Goal: Information Seeking & Learning: Learn about a topic

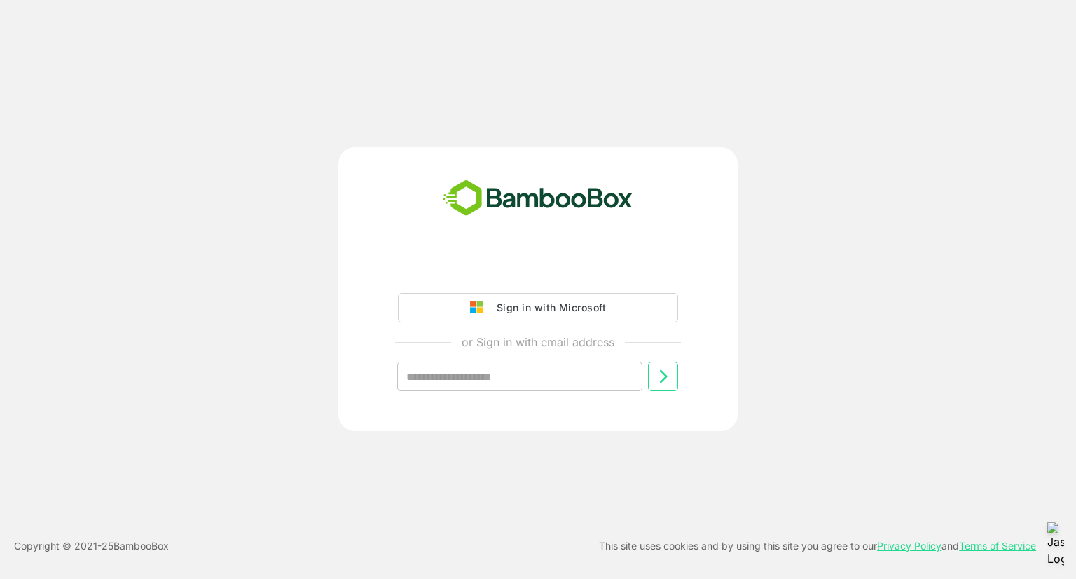
click at [532, 305] on div "Sign in with Microsoft" at bounding box center [548, 307] width 116 height 18
click at [544, 301] on div "Sign in with Microsoft" at bounding box center [548, 307] width 116 height 18
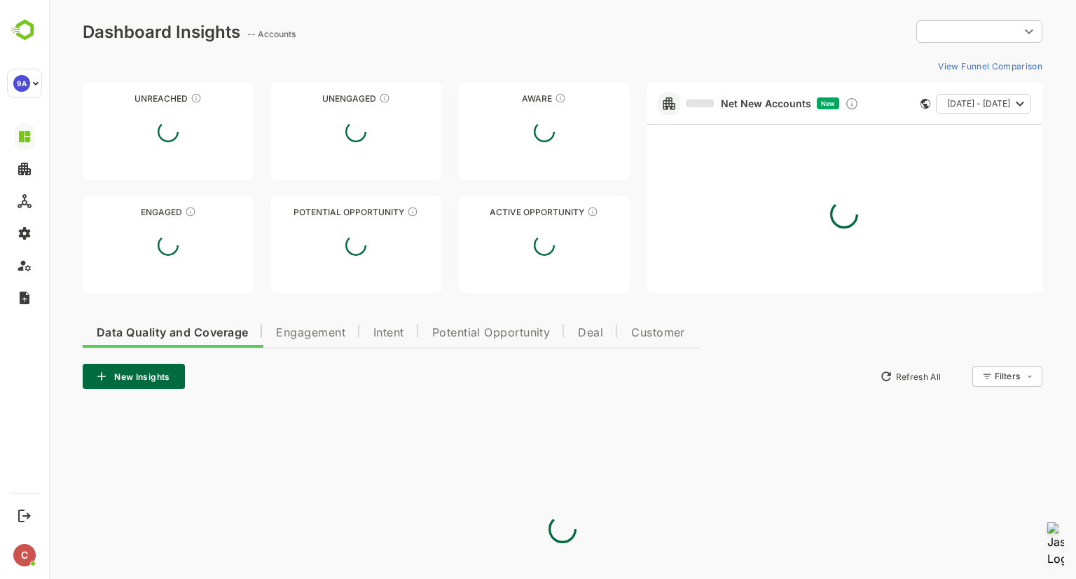
type input "**********"
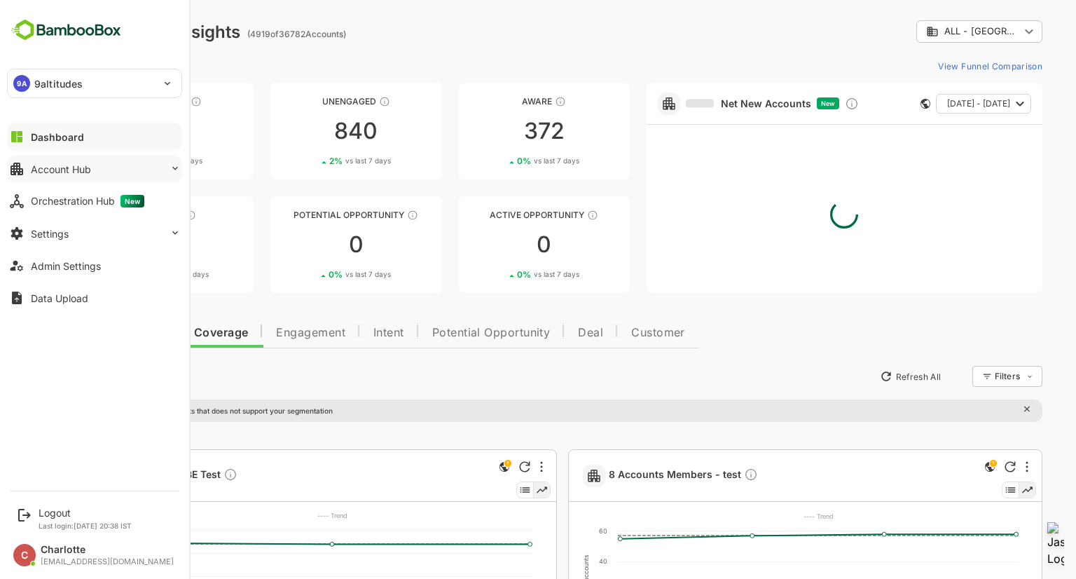
click at [49, 166] on div "Account Hub" at bounding box center [61, 169] width 60 height 12
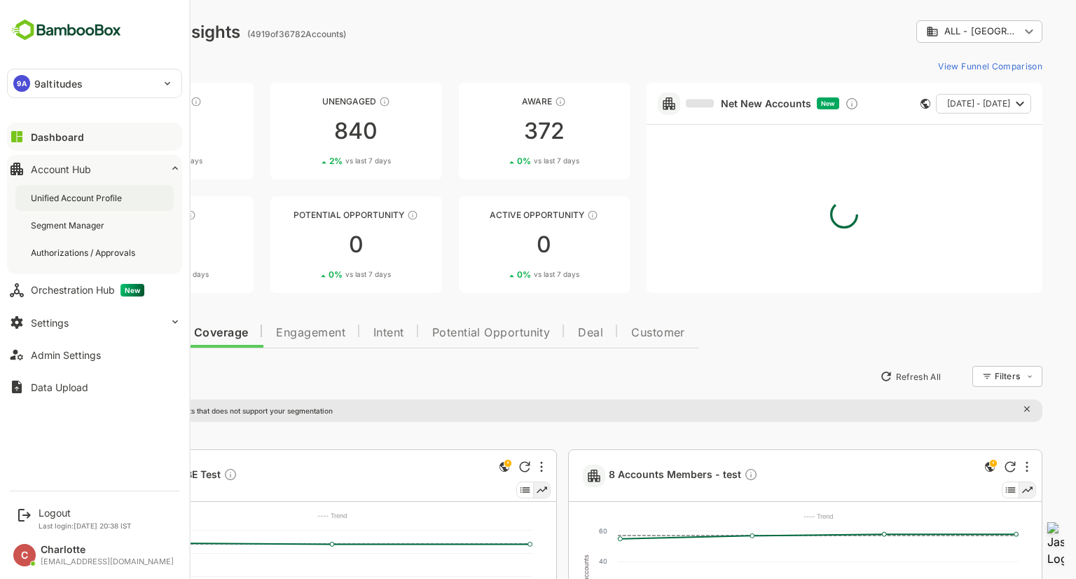
click at [61, 195] on div "Unified Account Profile" at bounding box center [78, 198] width 94 height 12
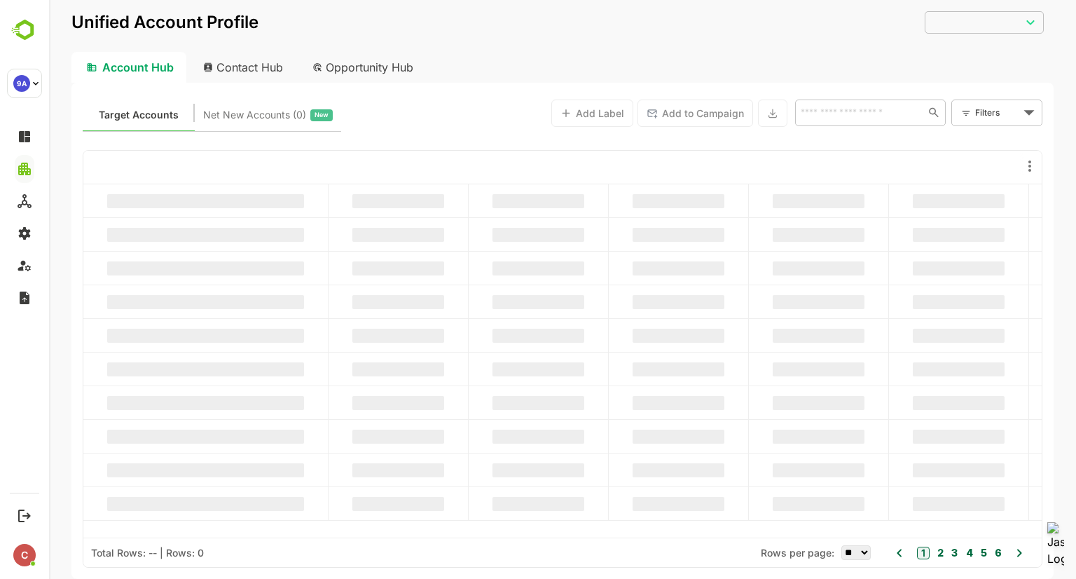
type input "**********"
click at [828, 113] on input "text" at bounding box center [859, 112] width 125 height 17
paste input "******"
type input "******"
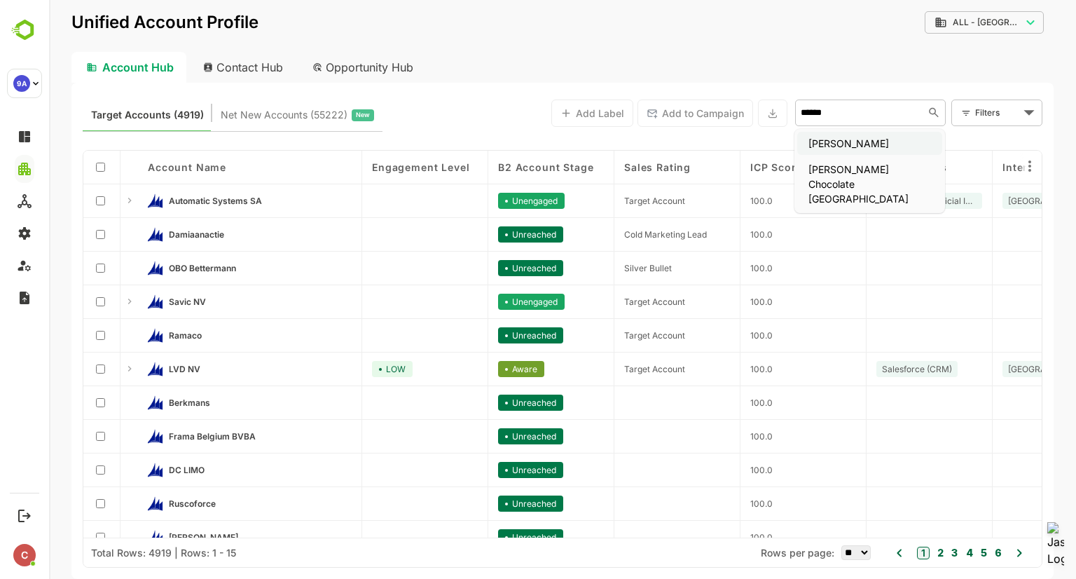
click at [835, 140] on li "[PERSON_NAME]" at bounding box center [869, 143] width 145 height 23
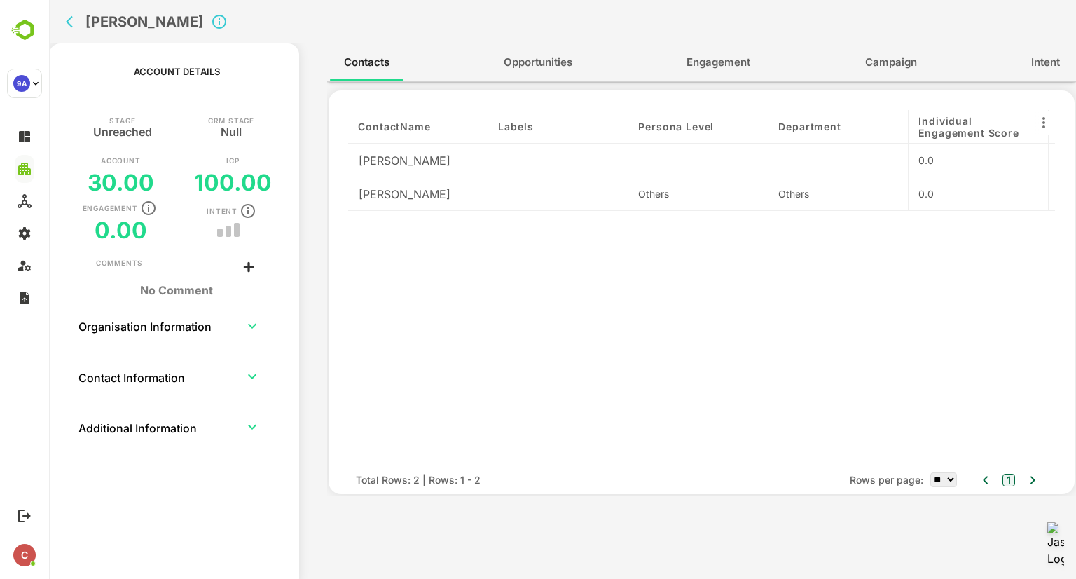
click at [861, 73] on button "Campaign" at bounding box center [891, 63] width 80 height 34
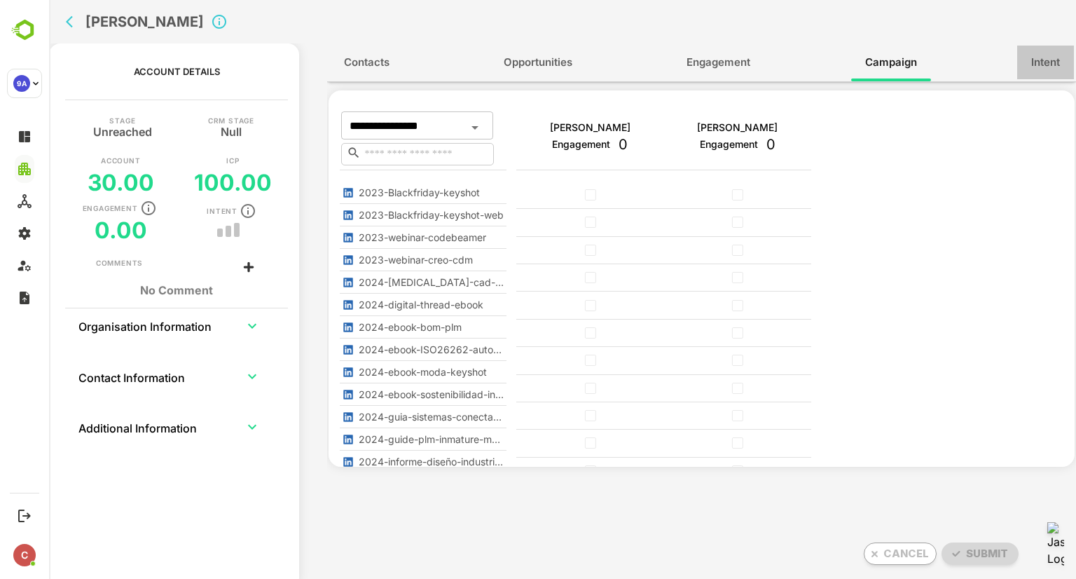
click at [1023, 68] on button "Intent" at bounding box center [1045, 63] width 57 height 34
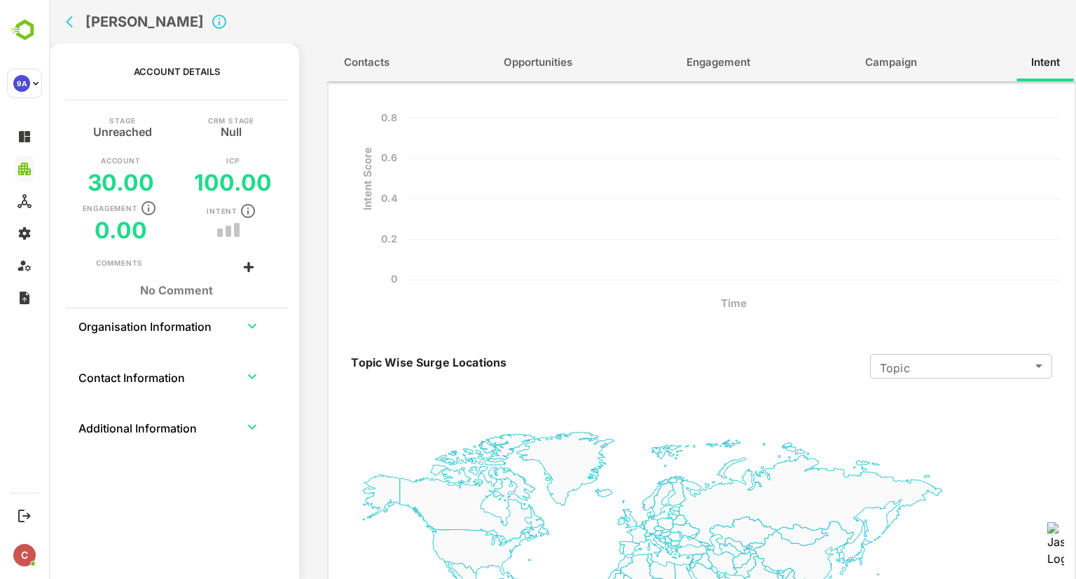
scroll to position [373, 0]
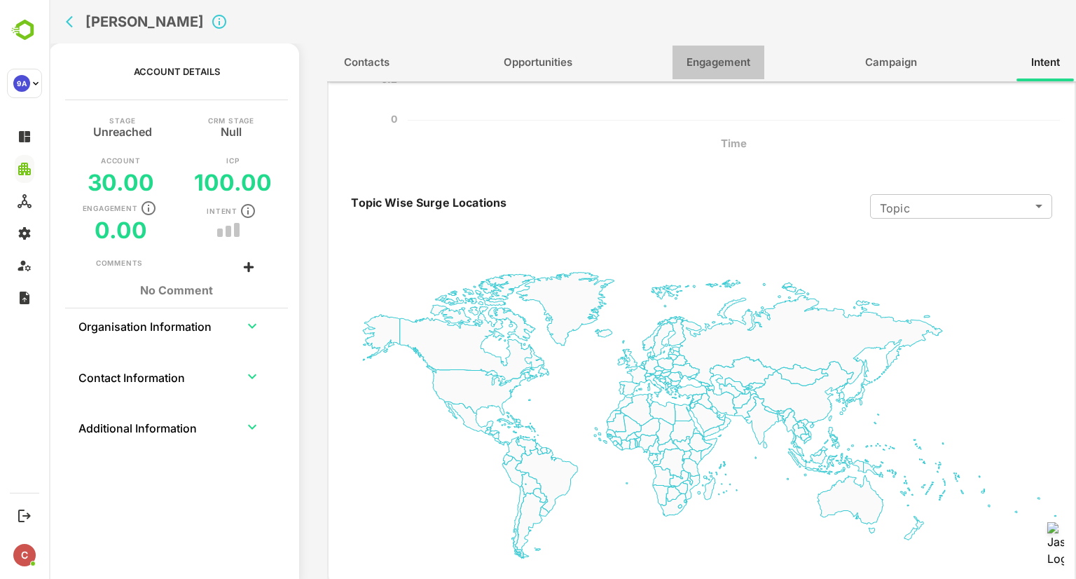
click at [740, 65] on span "Engagement" at bounding box center [719, 62] width 64 height 18
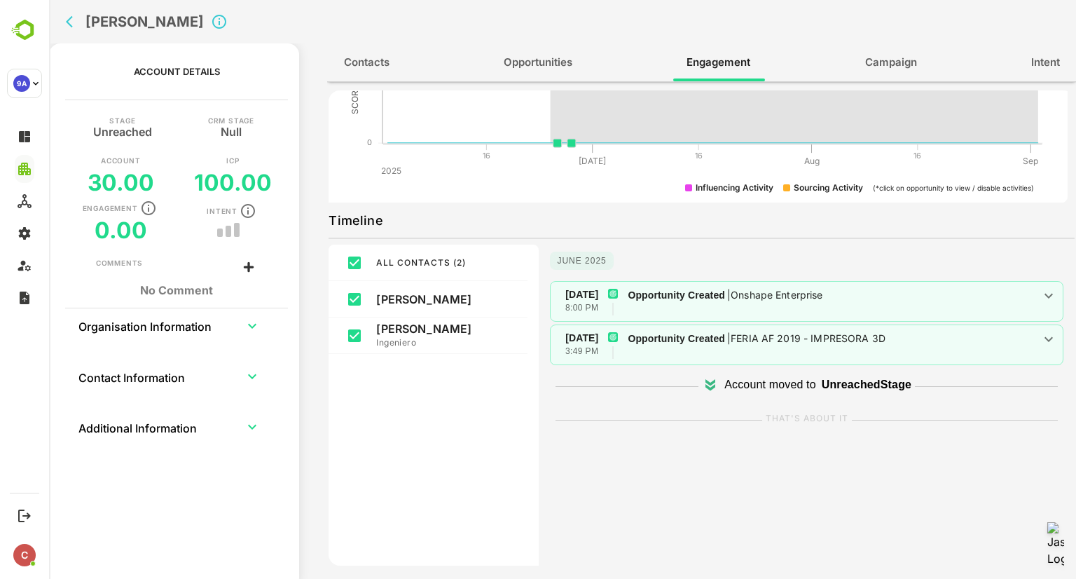
scroll to position [0, 0]
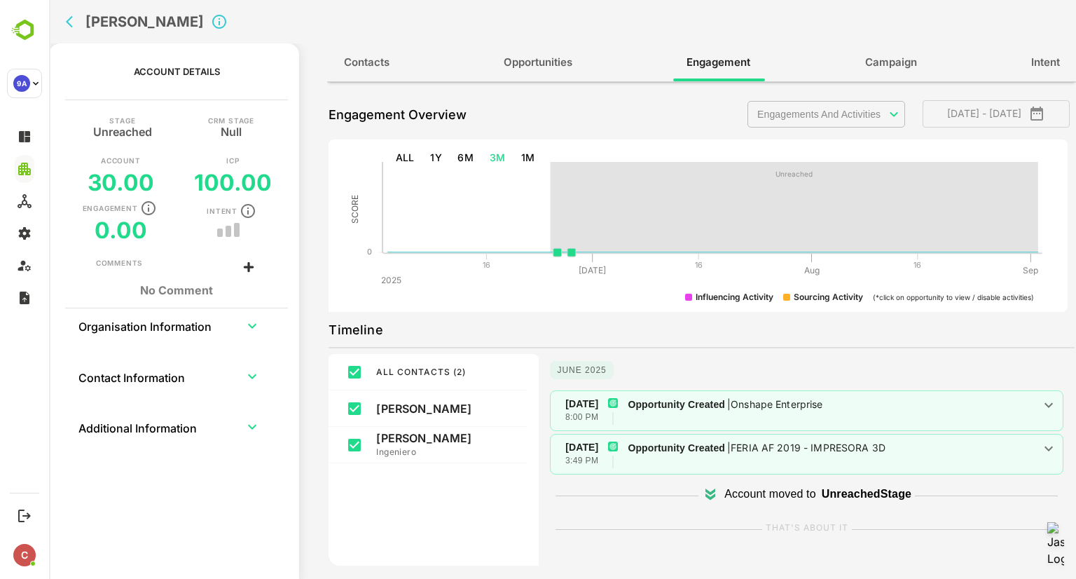
click at [76, 16] on icon "back" at bounding box center [73, 22] width 14 height 14
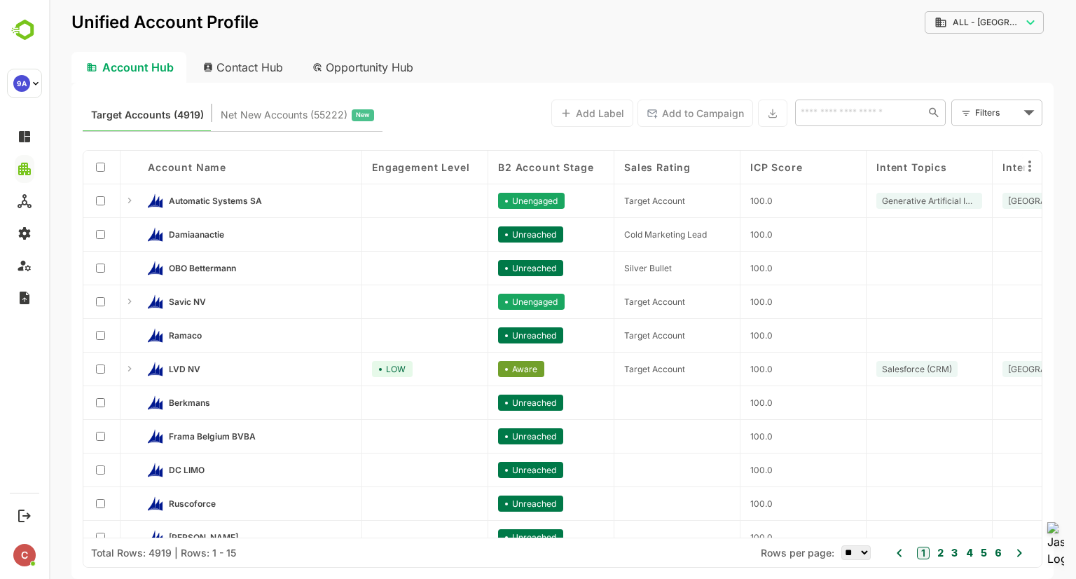
click at [890, 118] on input "text" at bounding box center [859, 112] width 125 height 17
paste input "******"
type input "******"
click at [846, 172] on li "[PERSON_NAME] Chocolate [GEOGRAPHIC_DATA]" at bounding box center [869, 184] width 145 height 53
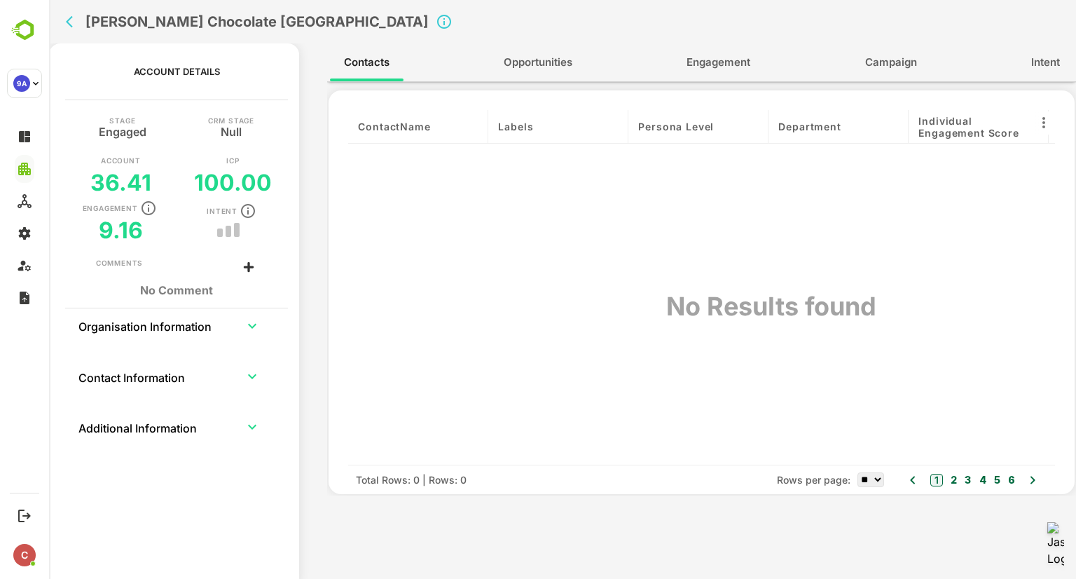
click at [713, 62] on span "Engagement" at bounding box center [719, 62] width 64 height 18
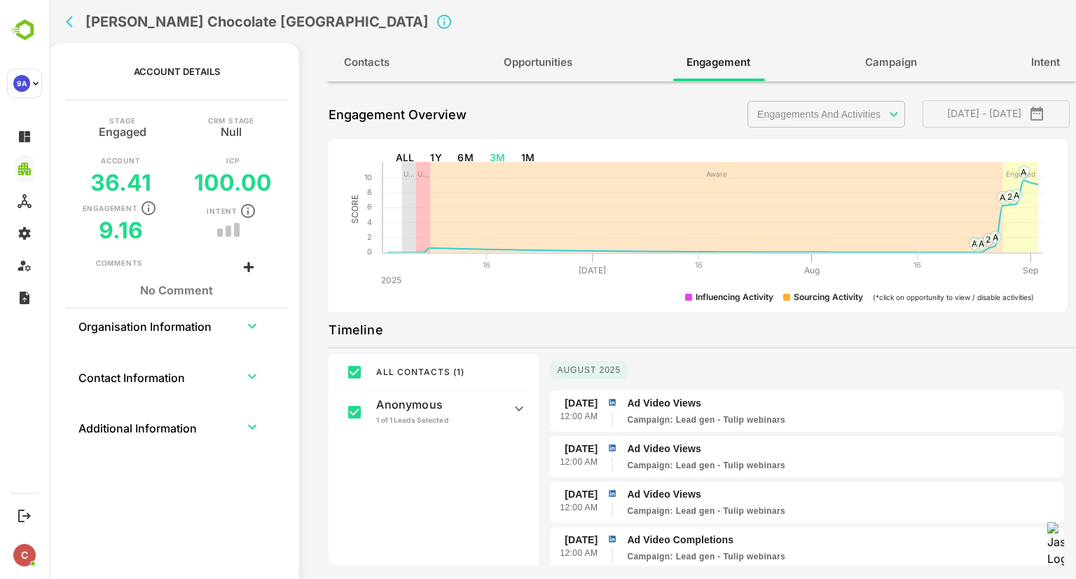
click at [1023, 64] on button "Intent" at bounding box center [1045, 63] width 57 height 34
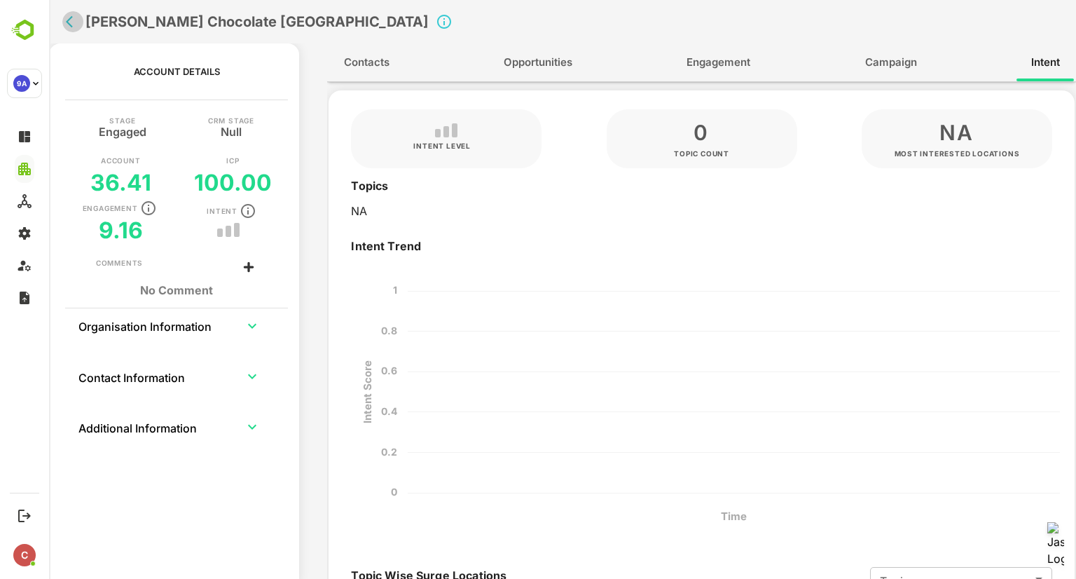
click at [67, 18] on icon "back" at bounding box center [73, 22] width 14 height 14
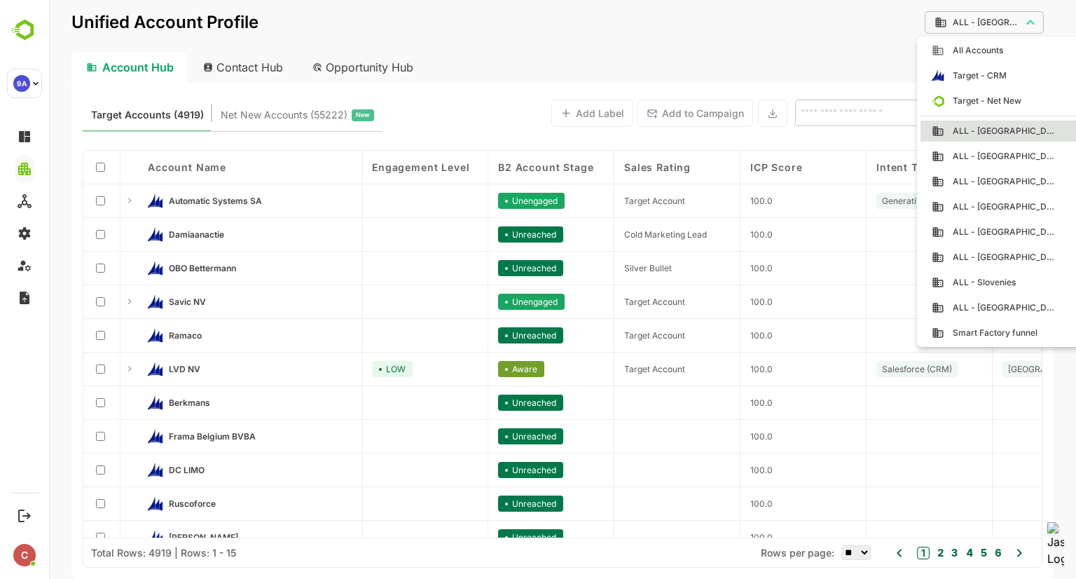
click at [1017, 27] on body "**********" at bounding box center [562, 289] width 1027 height 579
click at [996, 179] on span "ALL - [GEOGRAPHIC_DATA]" at bounding box center [1000, 181] width 113 height 13
type input "**********"
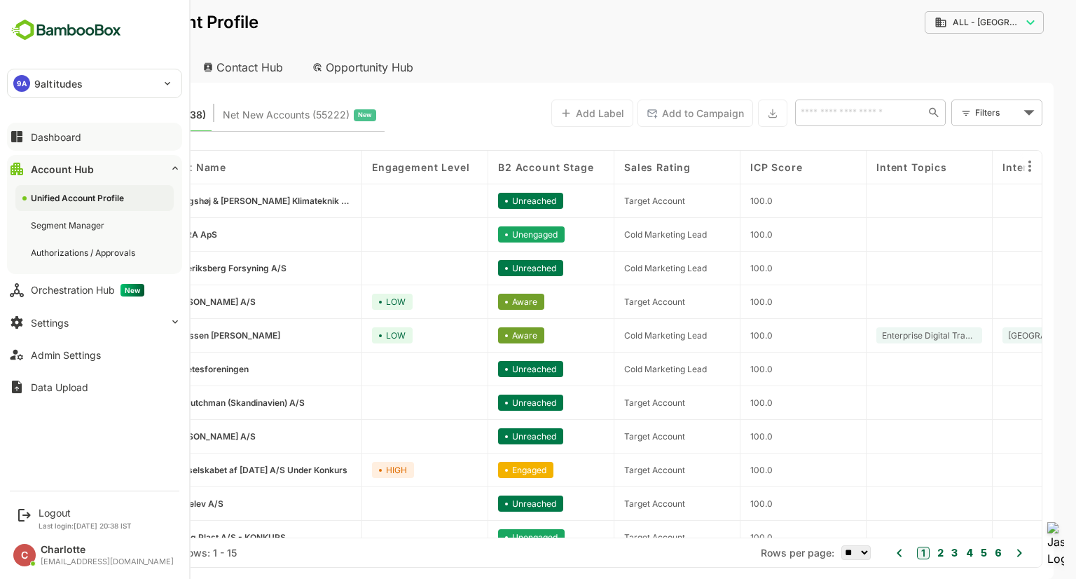
click at [48, 132] on div "Dashboard" at bounding box center [56, 137] width 50 height 12
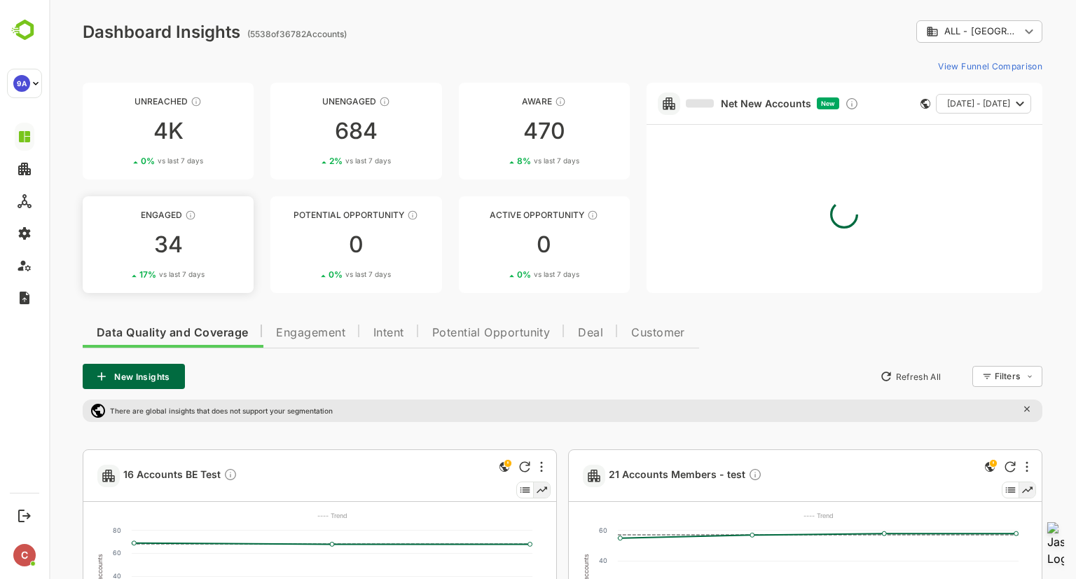
click at [165, 242] on div "34" at bounding box center [168, 244] width 171 height 22
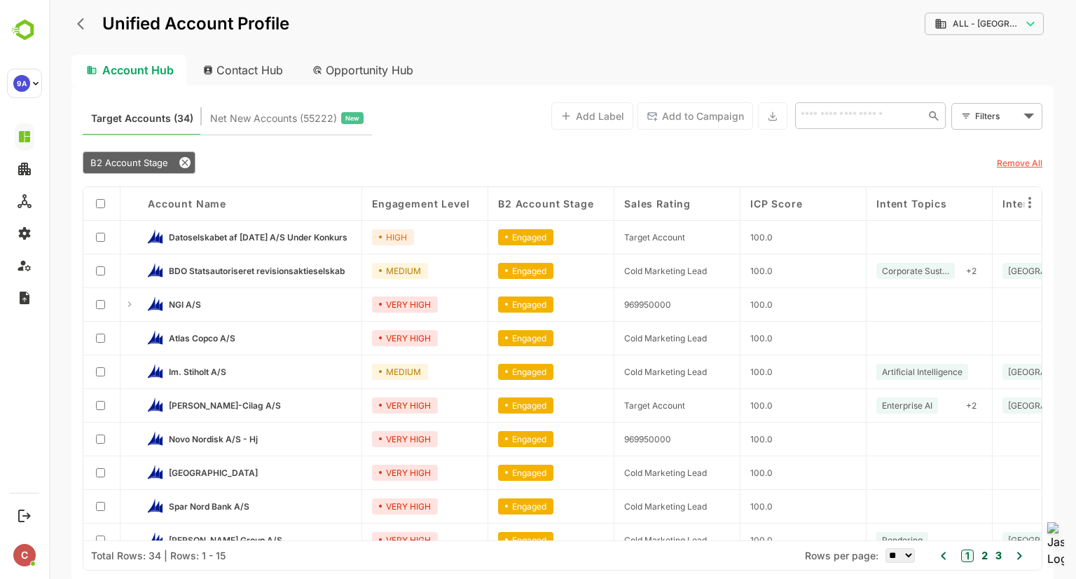
click at [427, 211] on div "Engagement Level" at bounding box center [425, 204] width 126 height 34
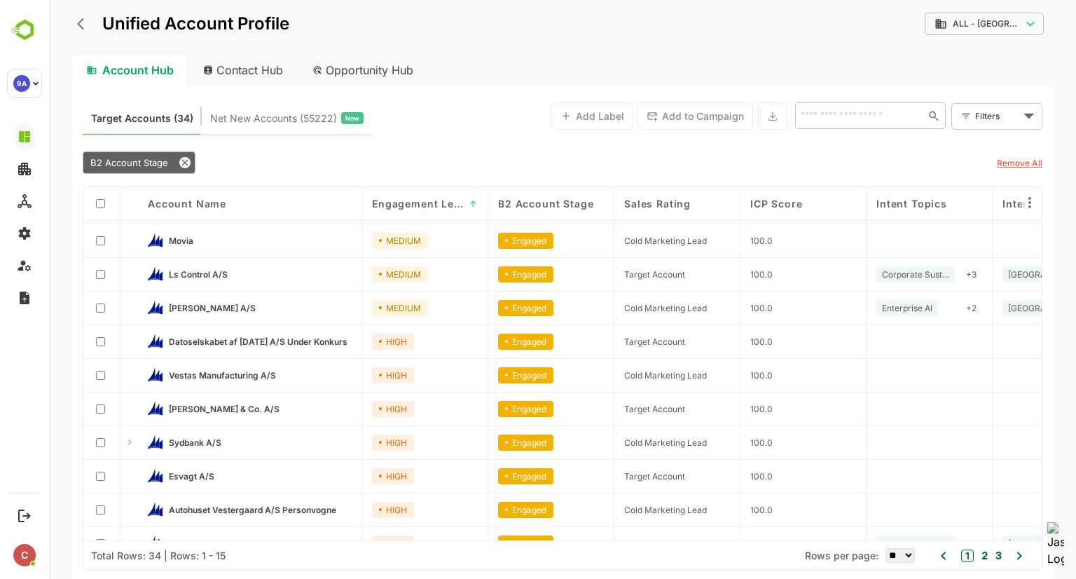
scroll to position [98, 0]
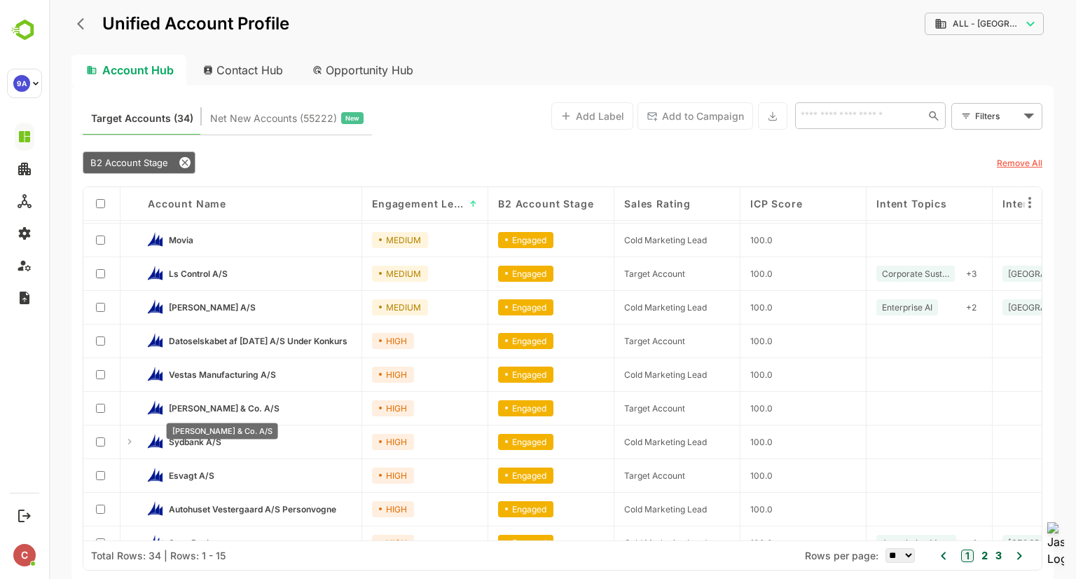
click at [219, 407] on span "[PERSON_NAME] & Co. A/S" at bounding box center [224, 408] width 111 height 11
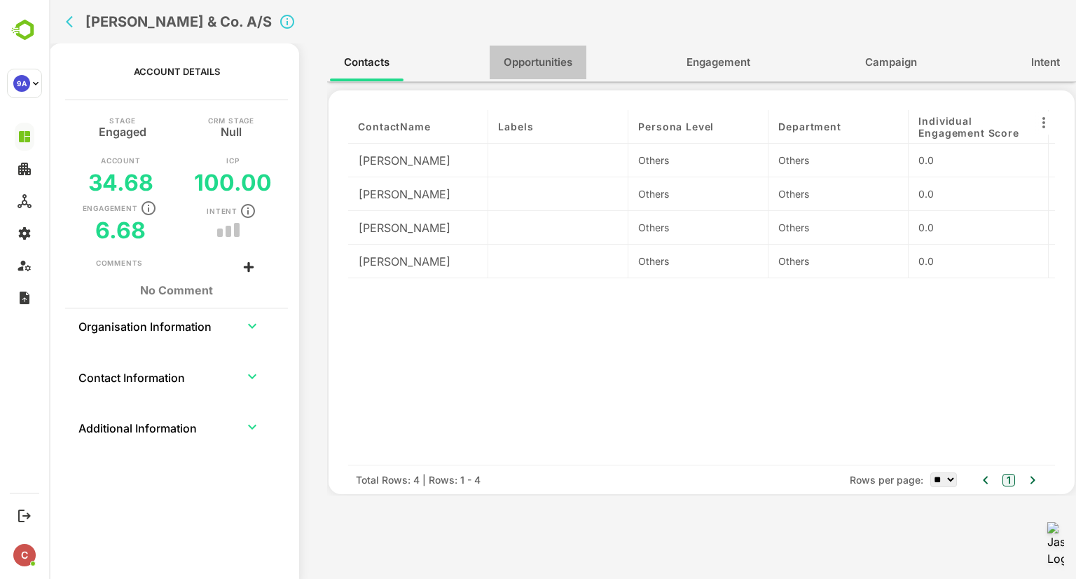
click at [555, 62] on span "Opportunities" at bounding box center [538, 62] width 69 height 18
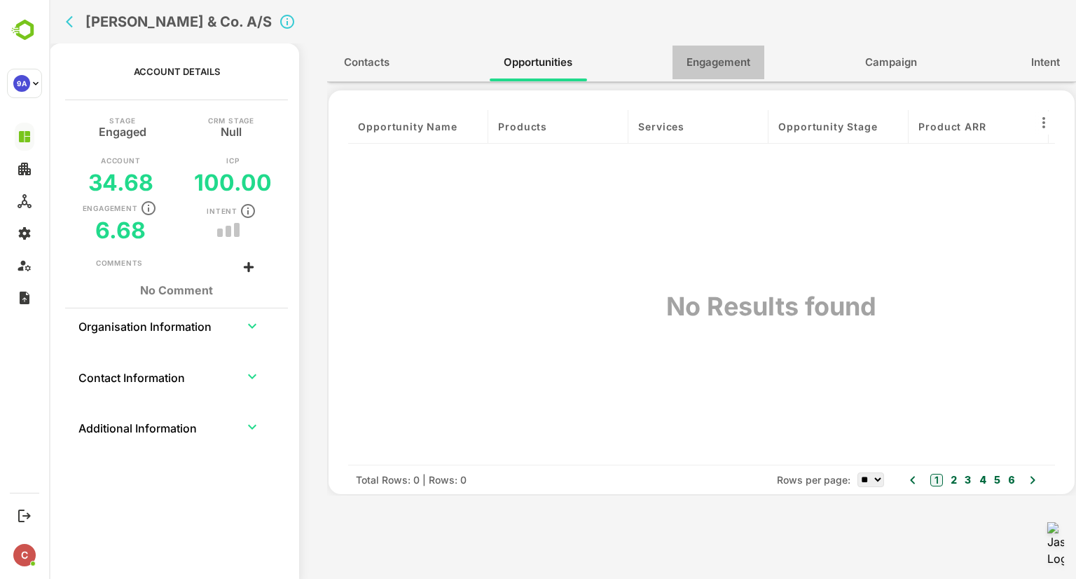
click at [710, 65] on span "Engagement" at bounding box center [719, 62] width 64 height 18
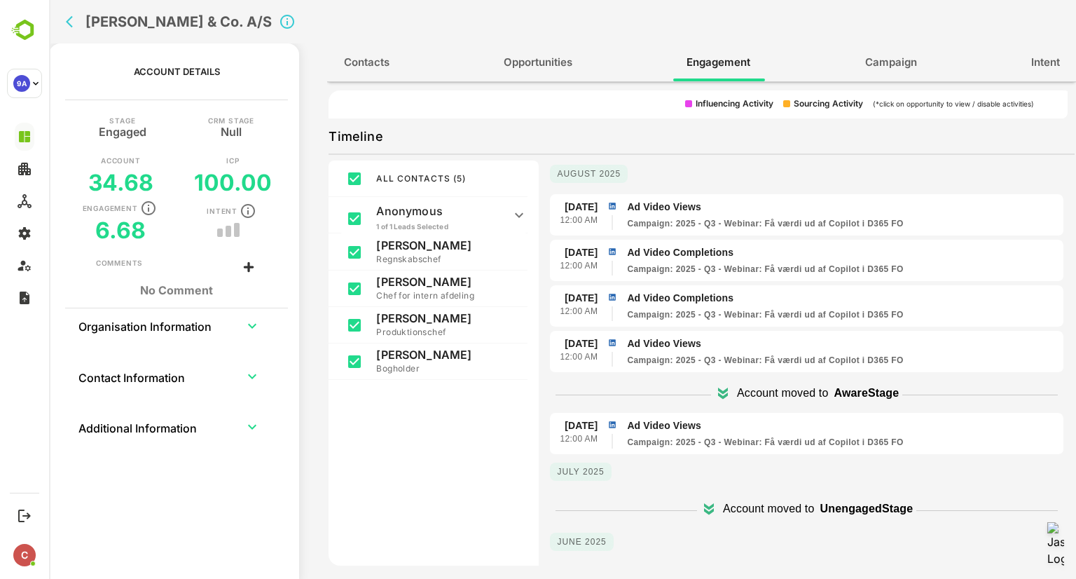
scroll to position [0, 0]
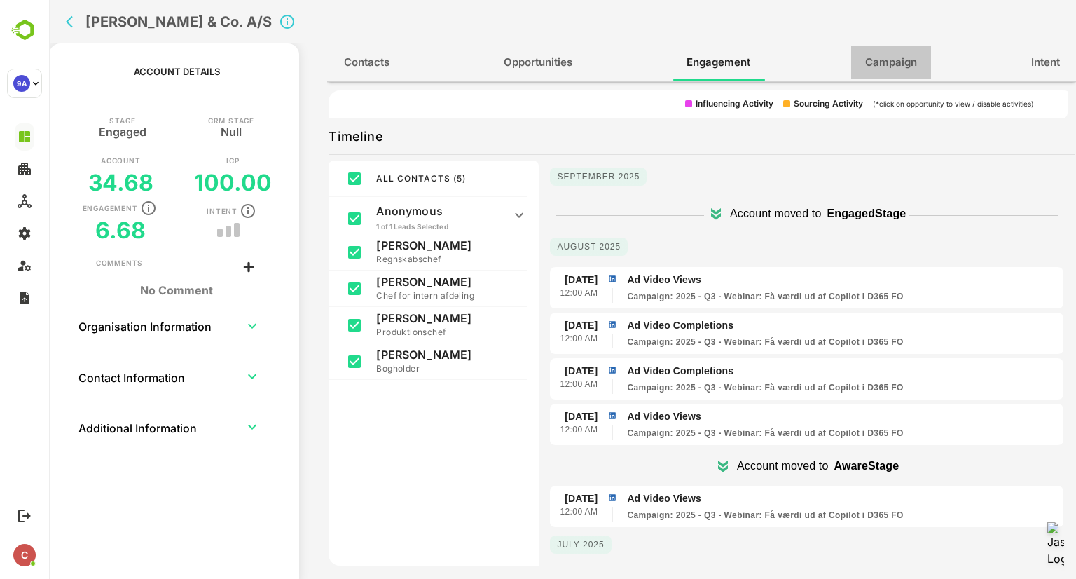
click at [913, 62] on span "Campaign" at bounding box center [891, 62] width 52 height 18
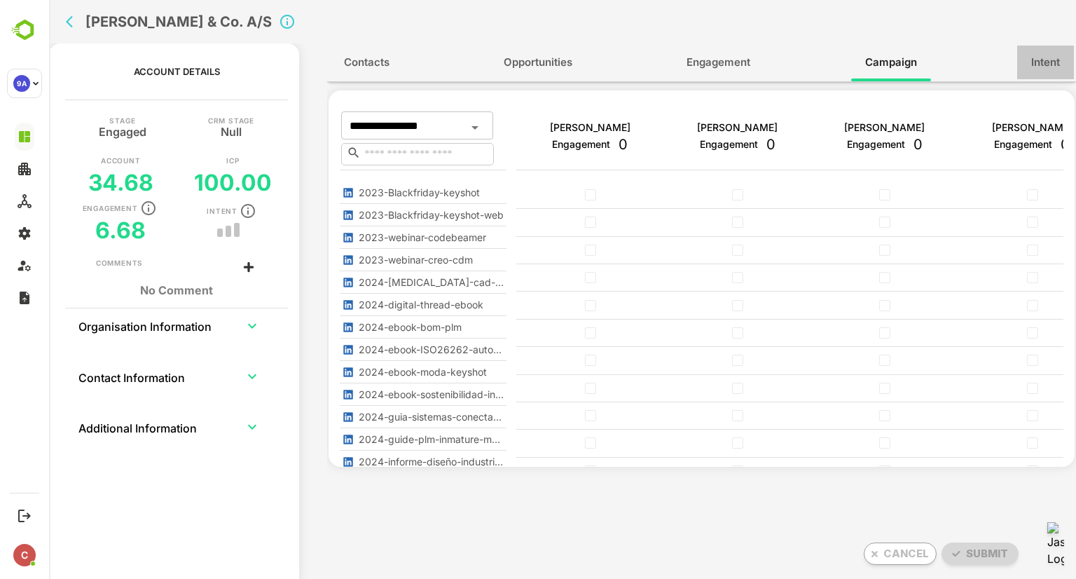
click at [1040, 62] on span "Intent" at bounding box center [1045, 62] width 29 height 18
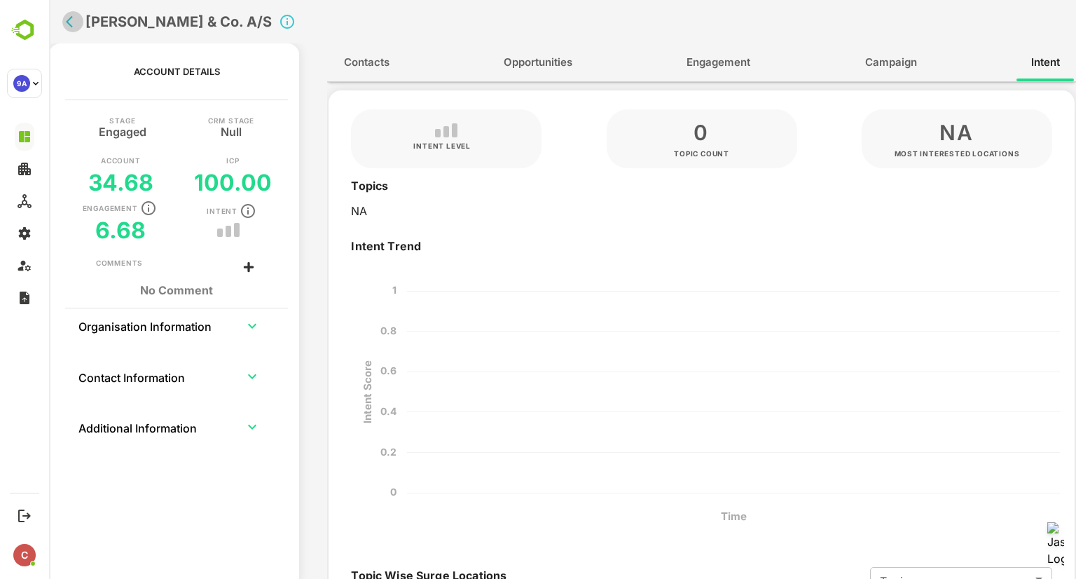
click at [70, 20] on icon "back" at bounding box center [73, 22] width 14 height 14
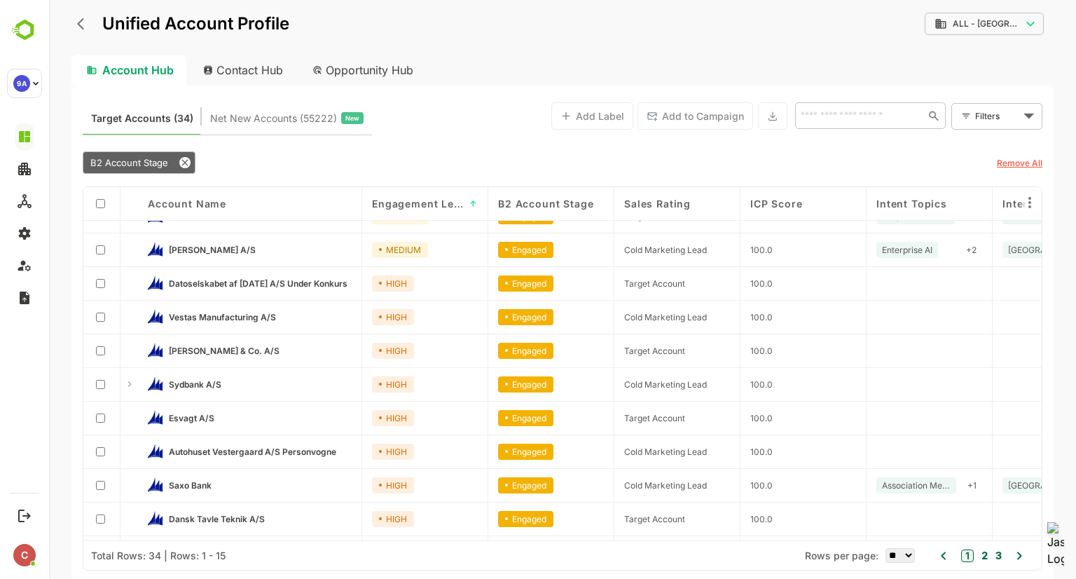
scroll to position [188, 0]
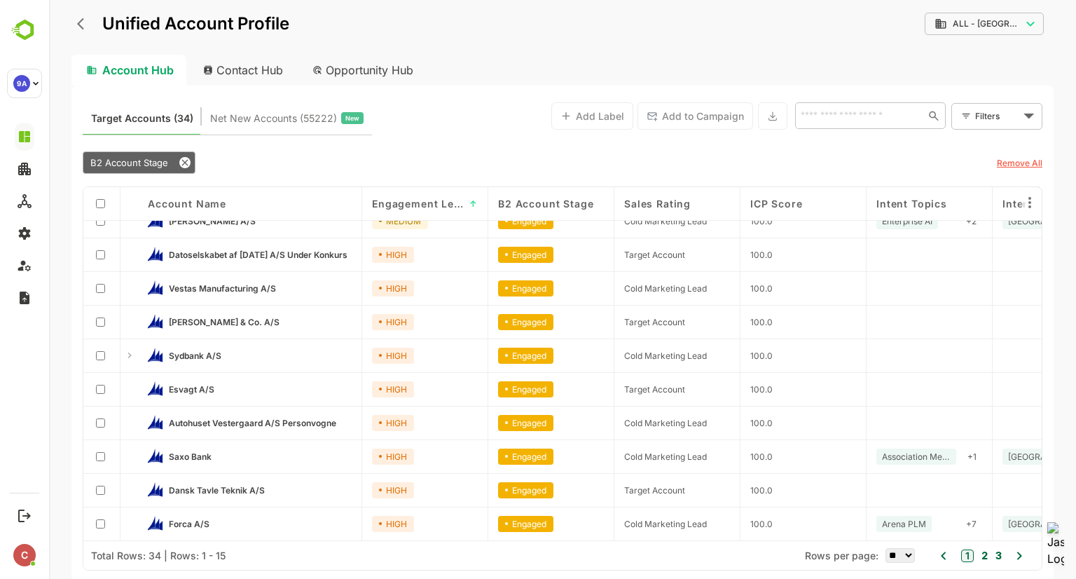
click at [986, 558] on button "2" at bounding box center [983, 555] width 10 height 15
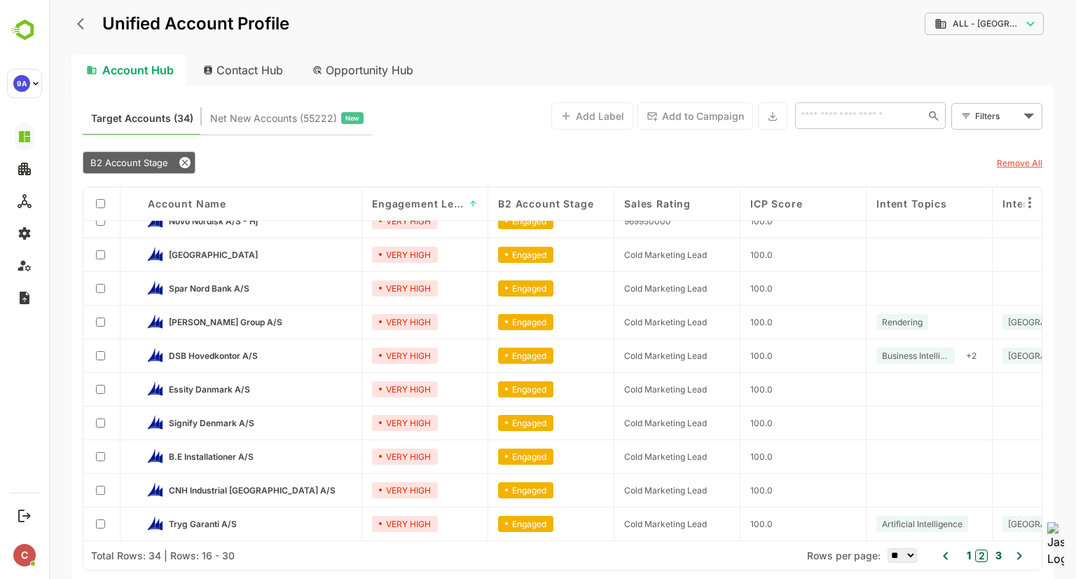
click at [1000, 553] on button "3" at bounding box center [997, 555] width 10 height 15
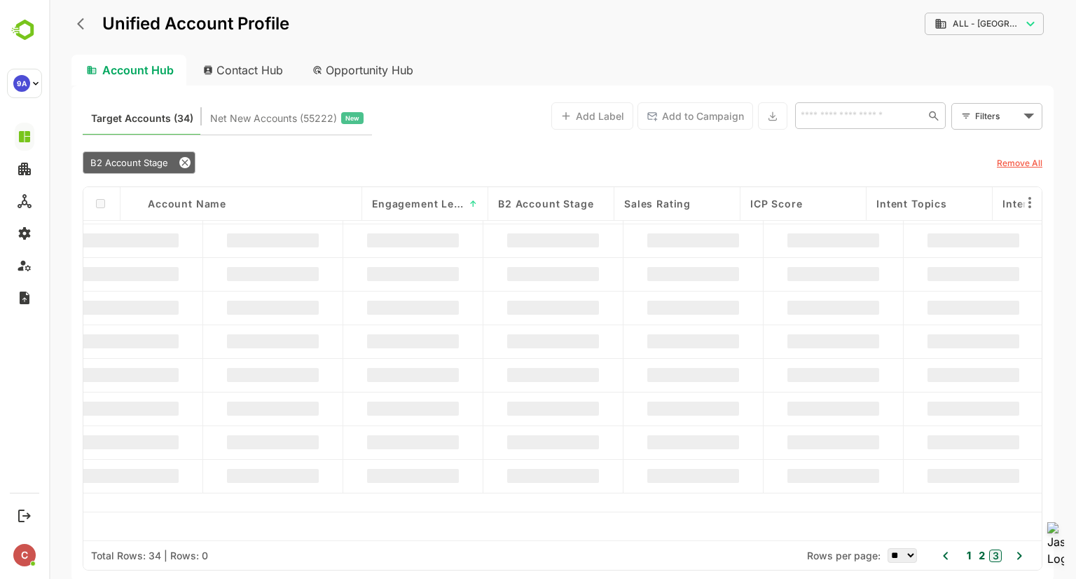
scroll to position [0, 0]
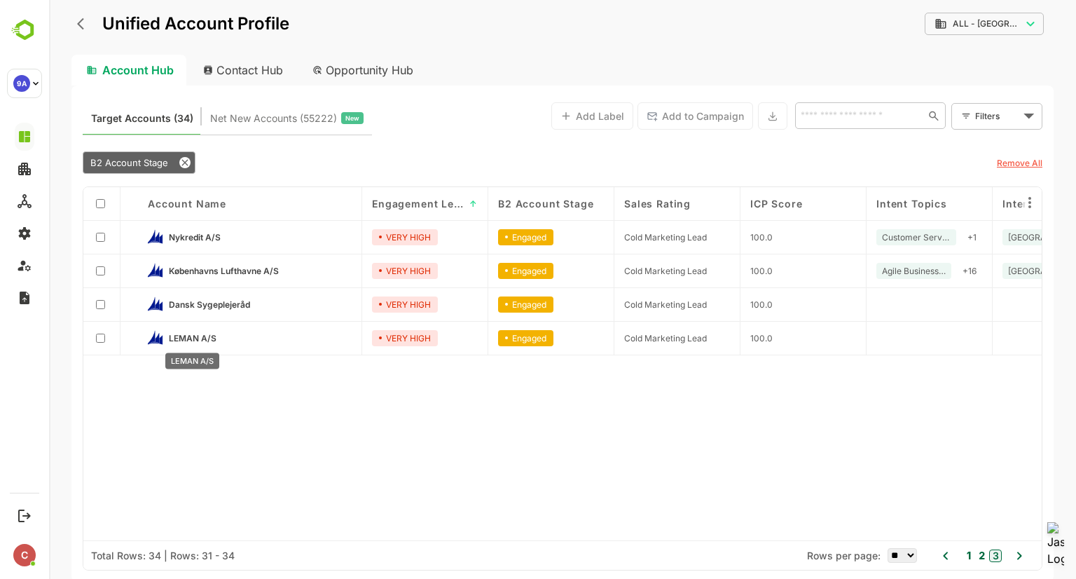
click at [196, 340] on span "LEMAN A/S" at bounding box center [193, 338] width 48 height 11
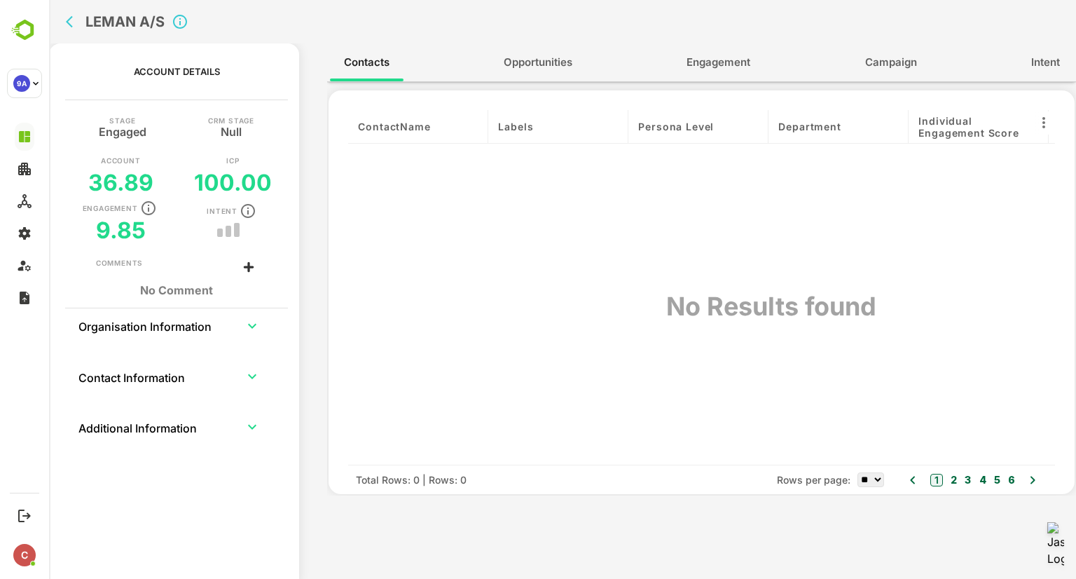
click at [743, 73] on button "Engagement" at bounding box center [719, 63] width 92 height 34
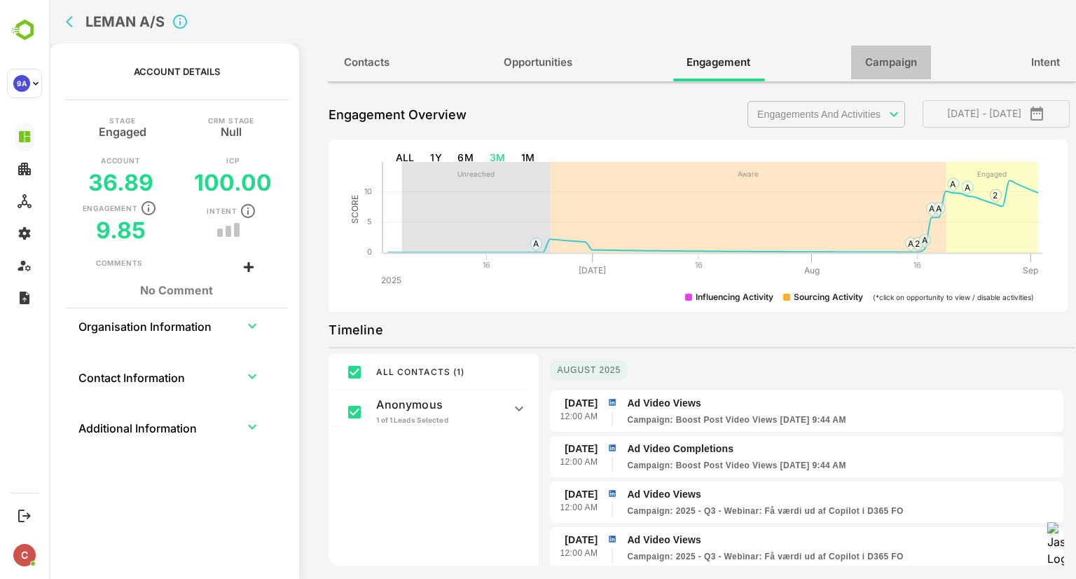
click at [878, 57] on span "Campaign" at bounding box center [891, 62] width 52 height 18
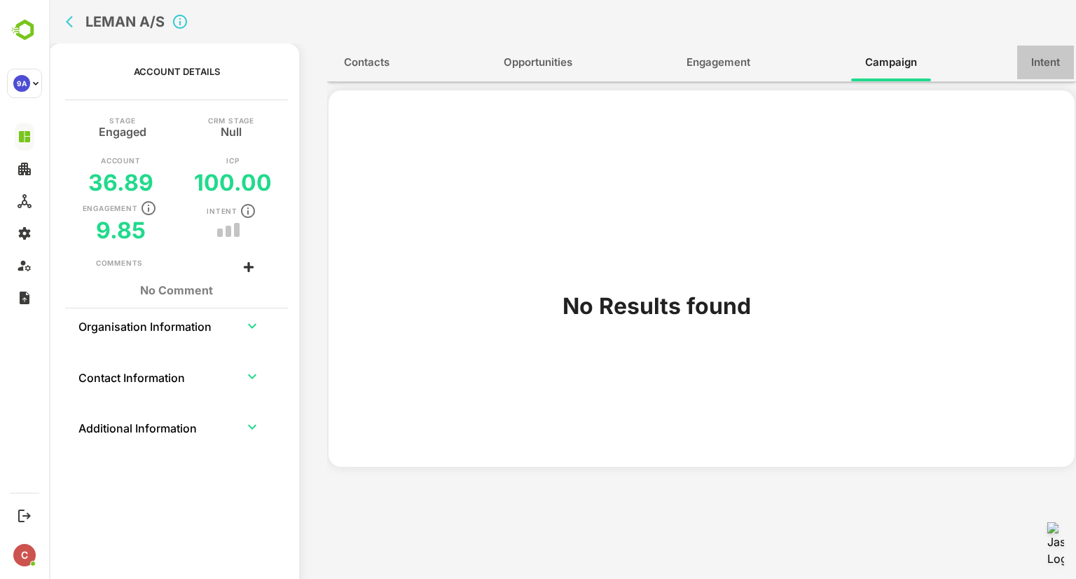
click at [1023, 73] on button "Intent" at bounding box center [1045, 63] width 57 height 34
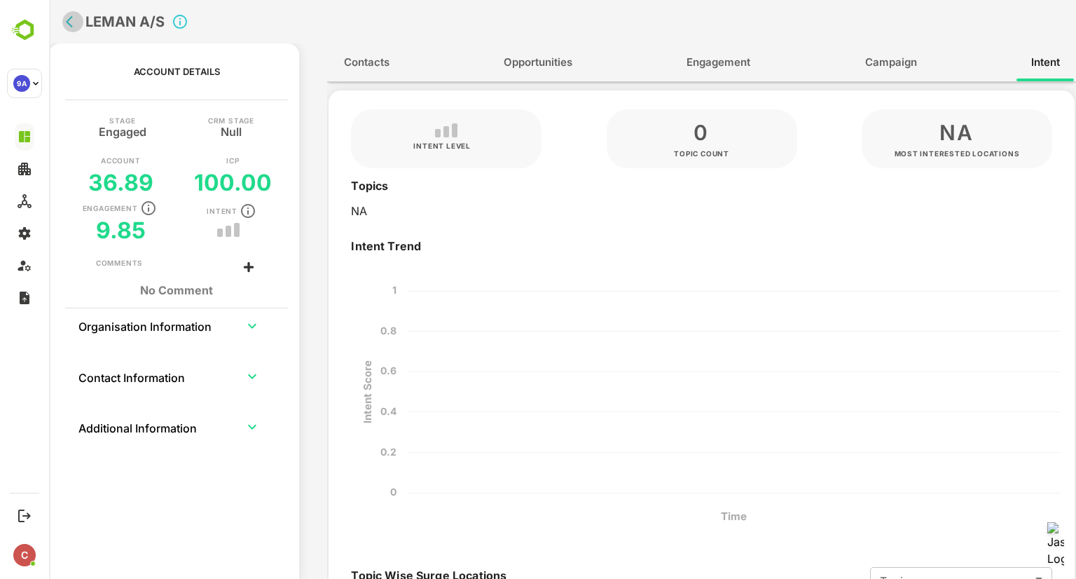
click at [68, 27] on icon "back" at bounding box center [73, 22] width 14 height 14
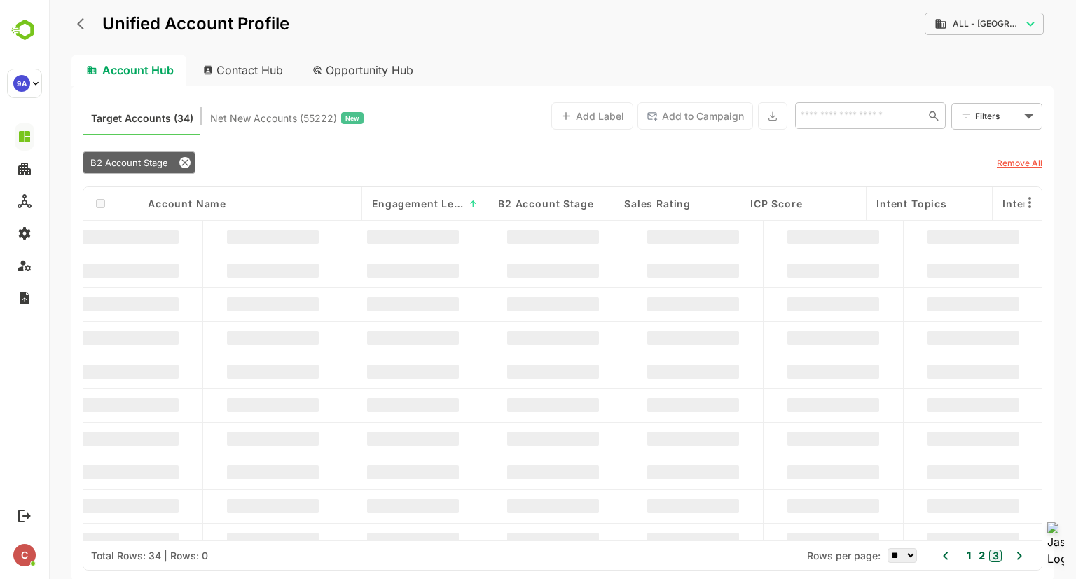
click at [68, 27] on div "**********" at bounding box center [562, 289] width 1027 height 579
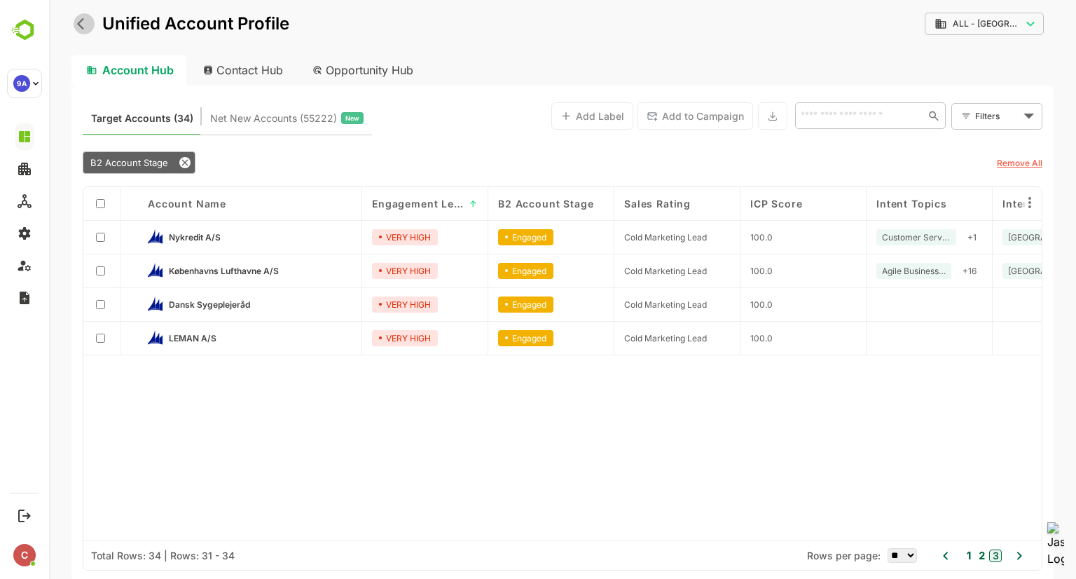
click at [79, 27] on icon "back" at bounding box center [84, 24] width 14 height 14
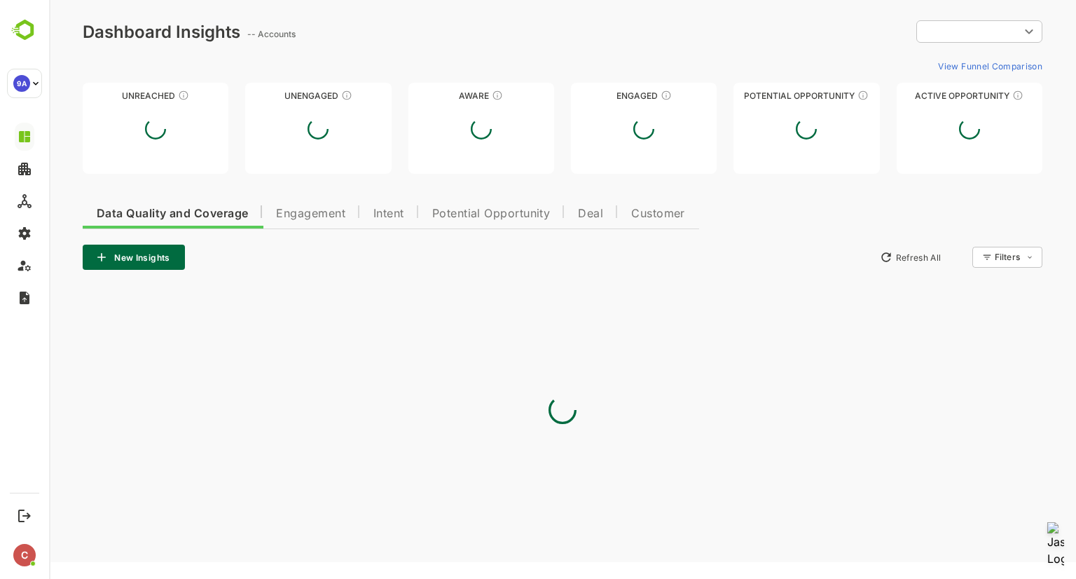
type input "**********"
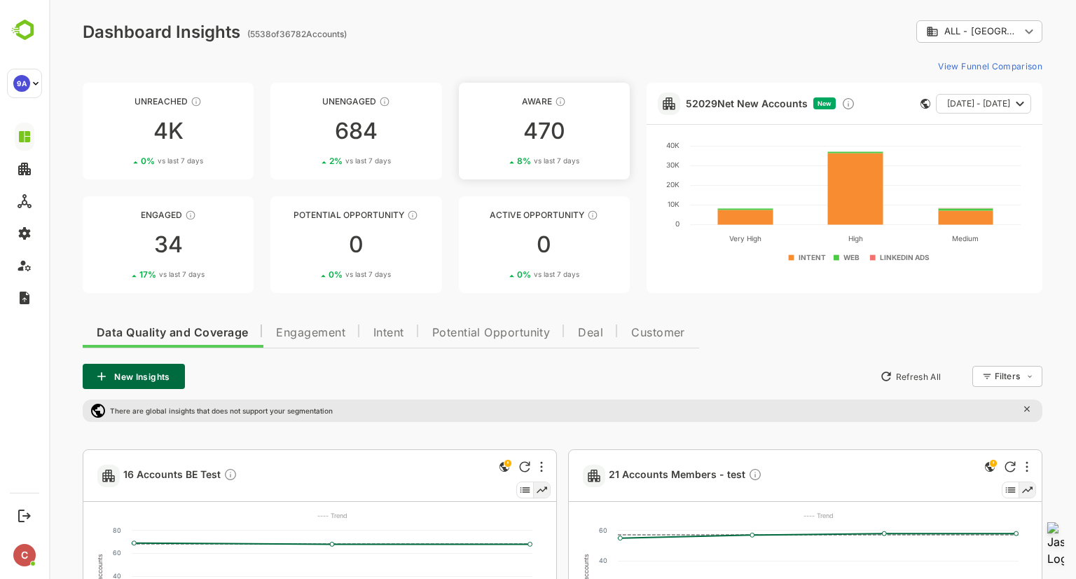
click at [539, 104] on div "Aware" at bounding box center [544, 101] width 171 height 11
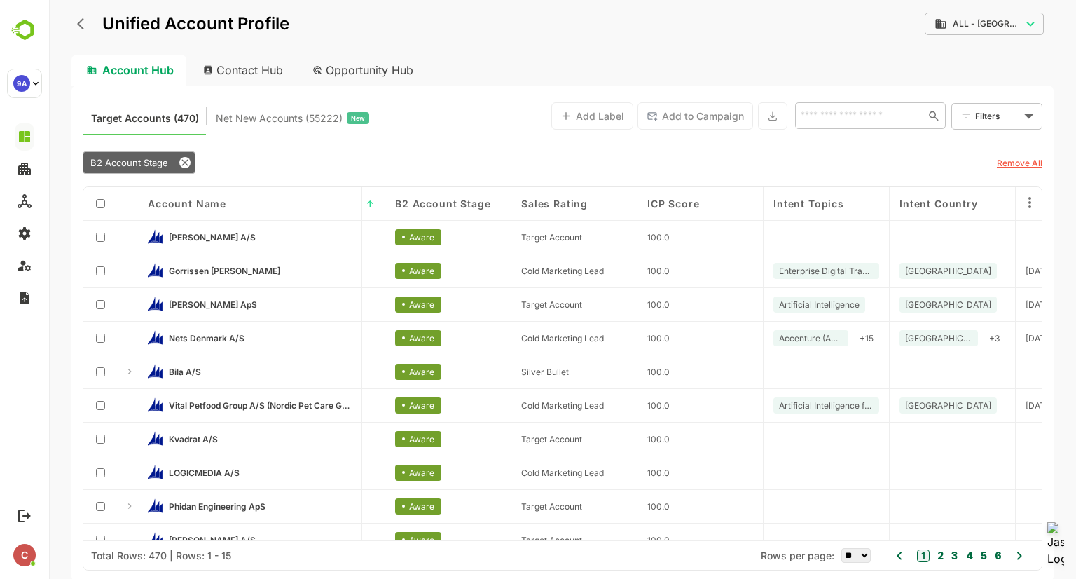
scroll to position [0, 99]
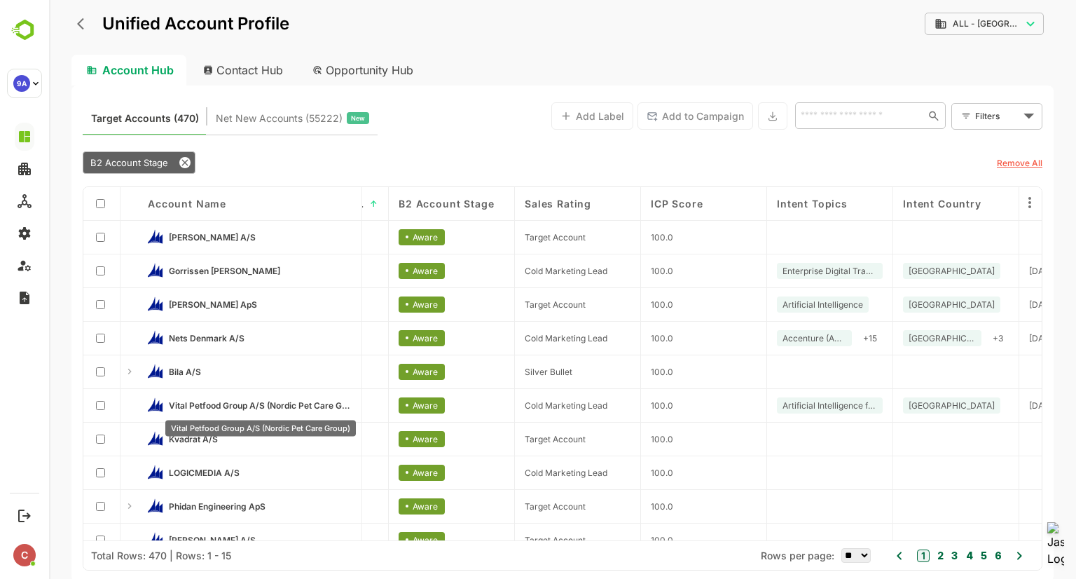
click at [284, 404] on span "Vital Petfood Group A/S (Nordic Pet Care Group)" at bounding box center [260, 405] width 183 height 11
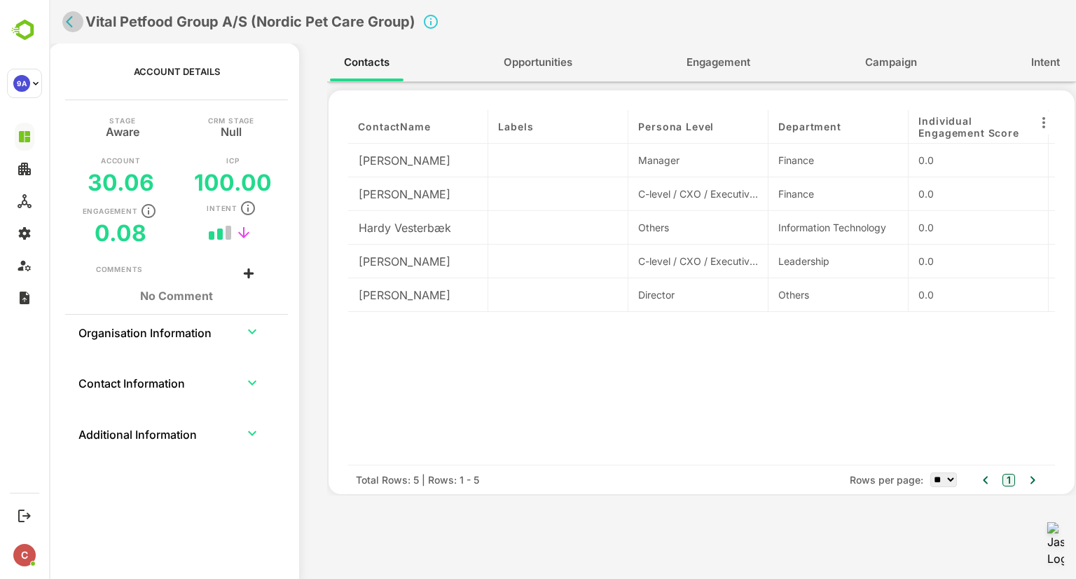
click at [68, 23] on icon "back" at bounding box center [69, 22] width 7 height 12
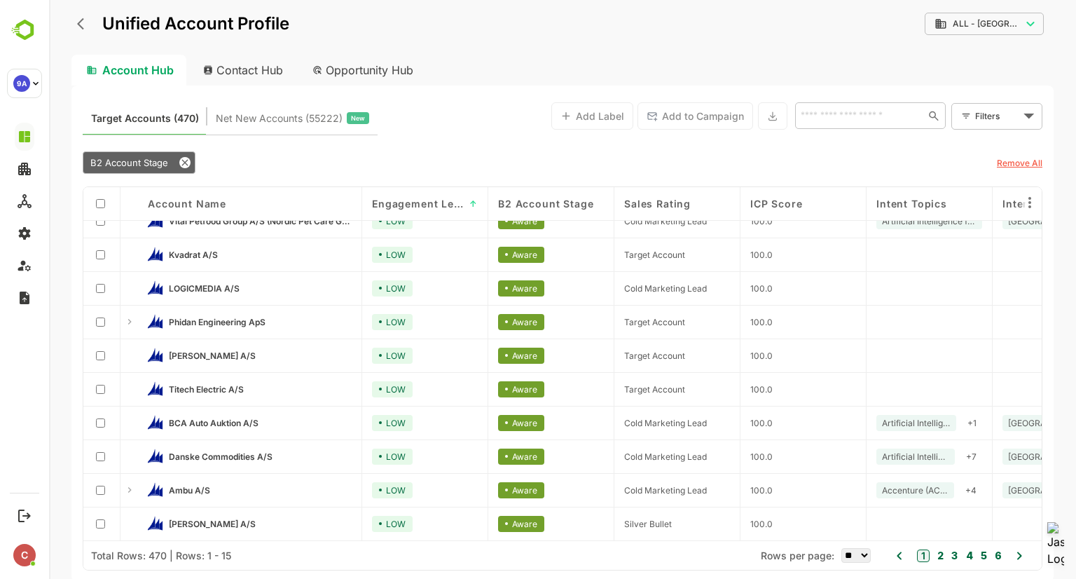
scroll to position [188, 0]
click at [941, 560] on button "2" at bounding box center [939, 555] width 10 height 15
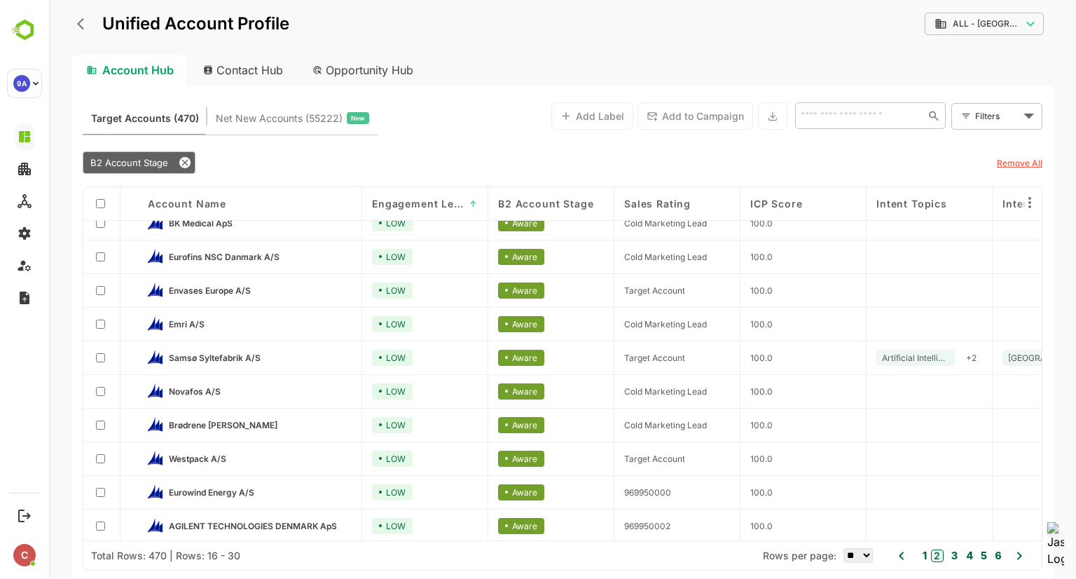
scroll to position [129, 0]
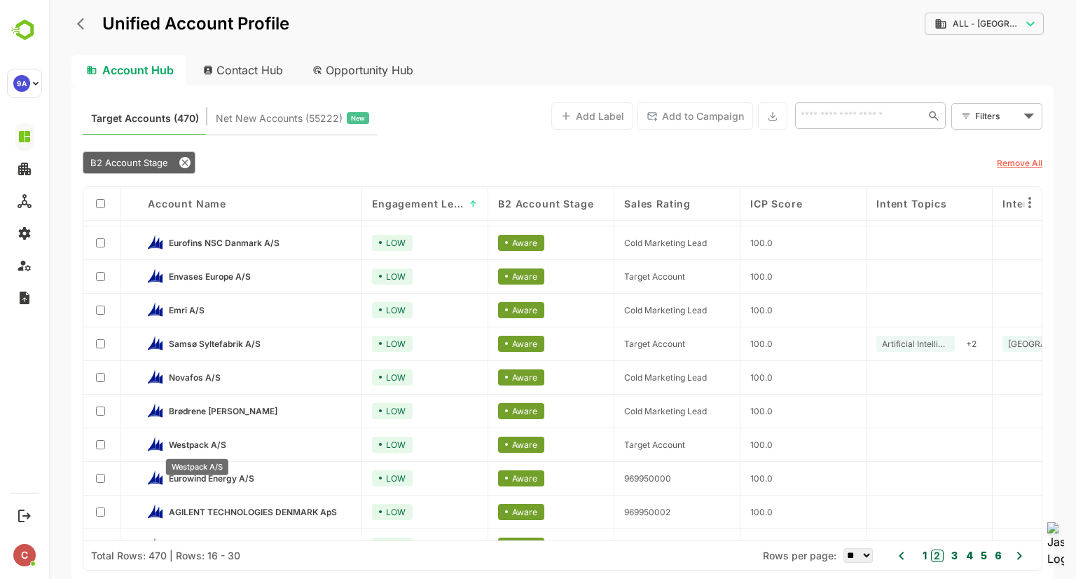
click at [184, 444] on span "Westpack A/S" at bounding box center [197, 444] width 57 height 11
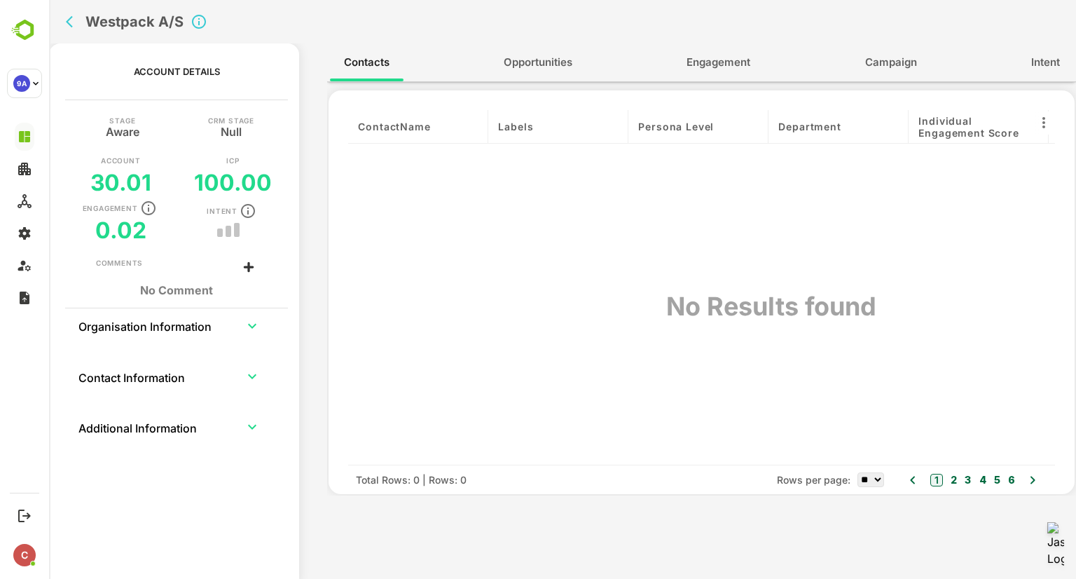
click at [883, 74] on button "Campaign" at bounding box center [891, 63] width 80 height 34
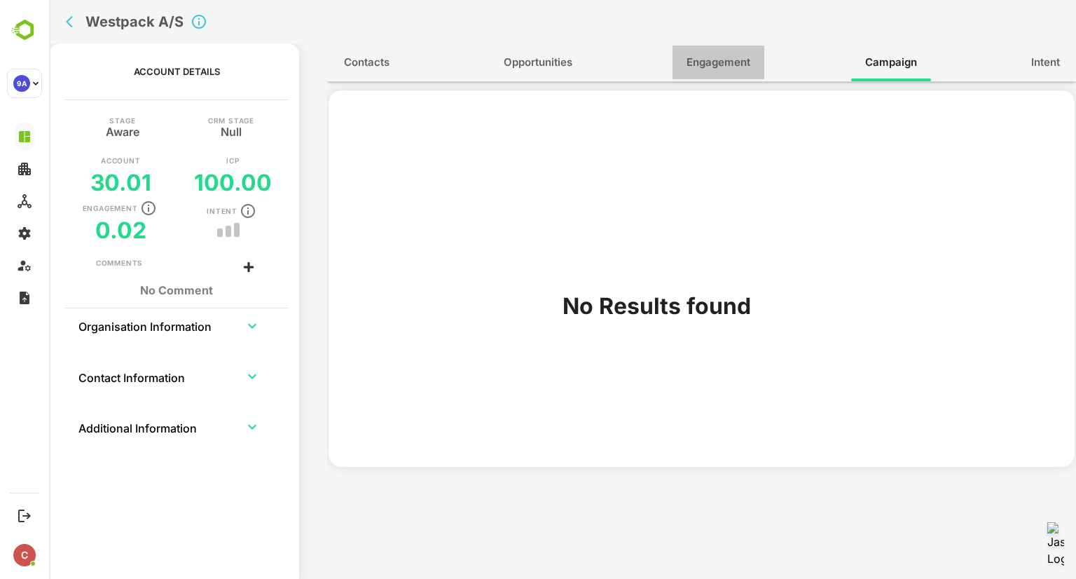
click at [717, 54] on span "Engagement" at bounding box center [719, 62] width 64 height 18
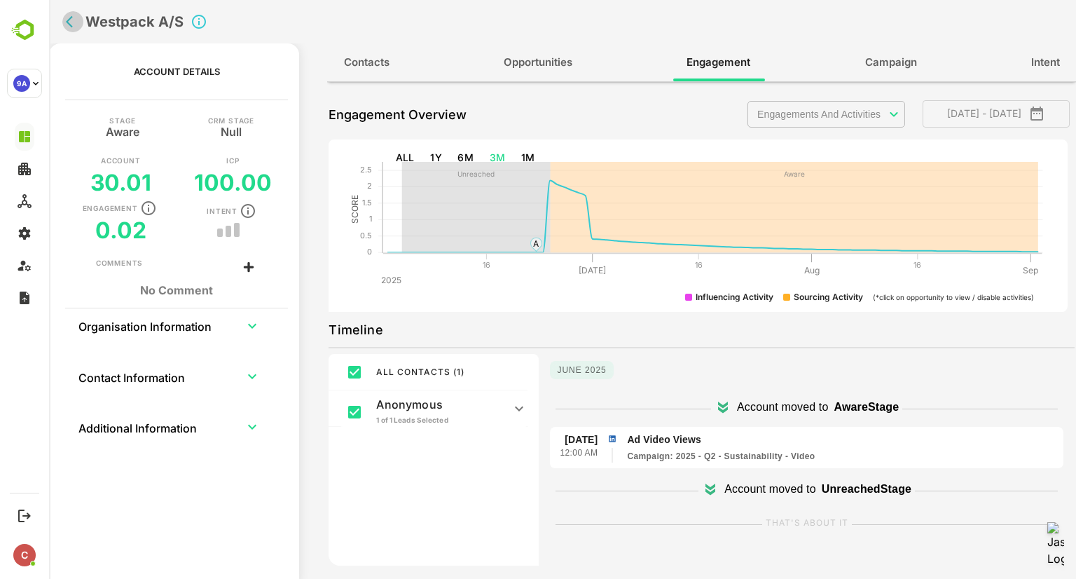
click at [68, 24] on icon "back" at bounding box center [73, 22] width 14 height 14
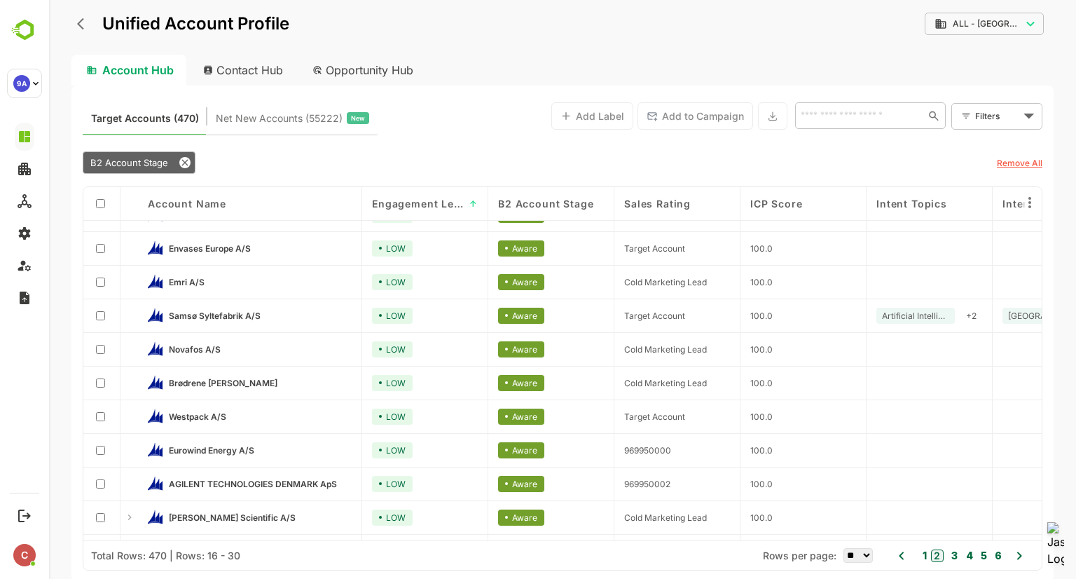
scroll to position [188, 0]
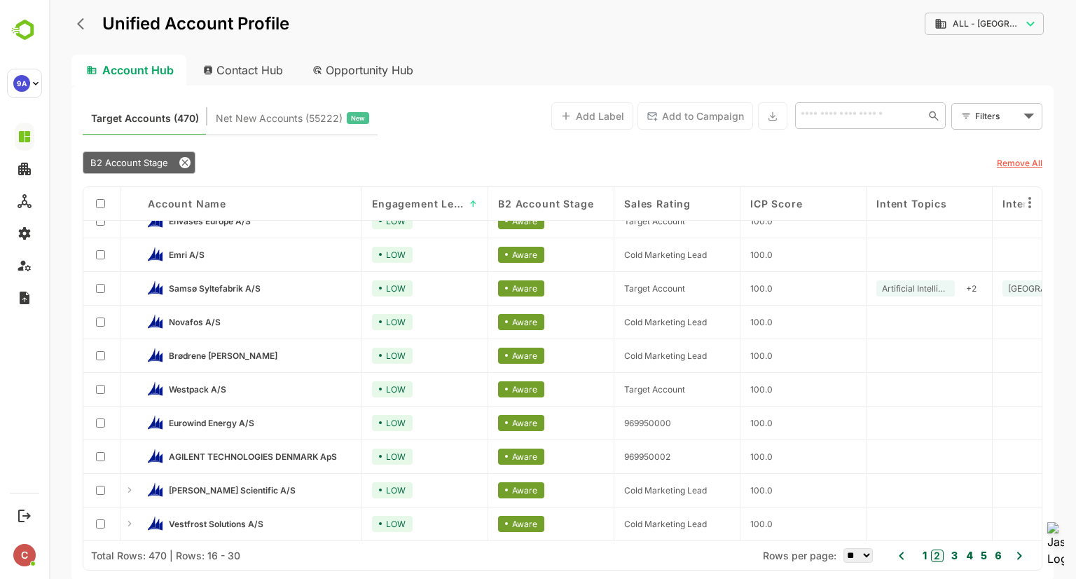
click at [955, 556] on button "3" at bounding box center [953, 555] width 10 height 15
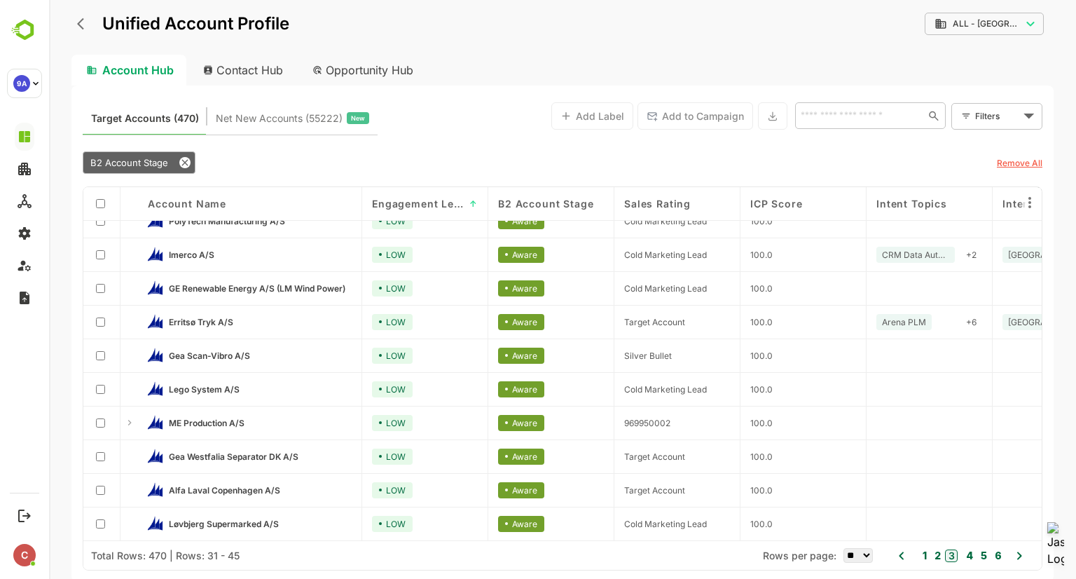
click at [970, 556] on button "4" at bounding box center [968, 555] width 11 height 15
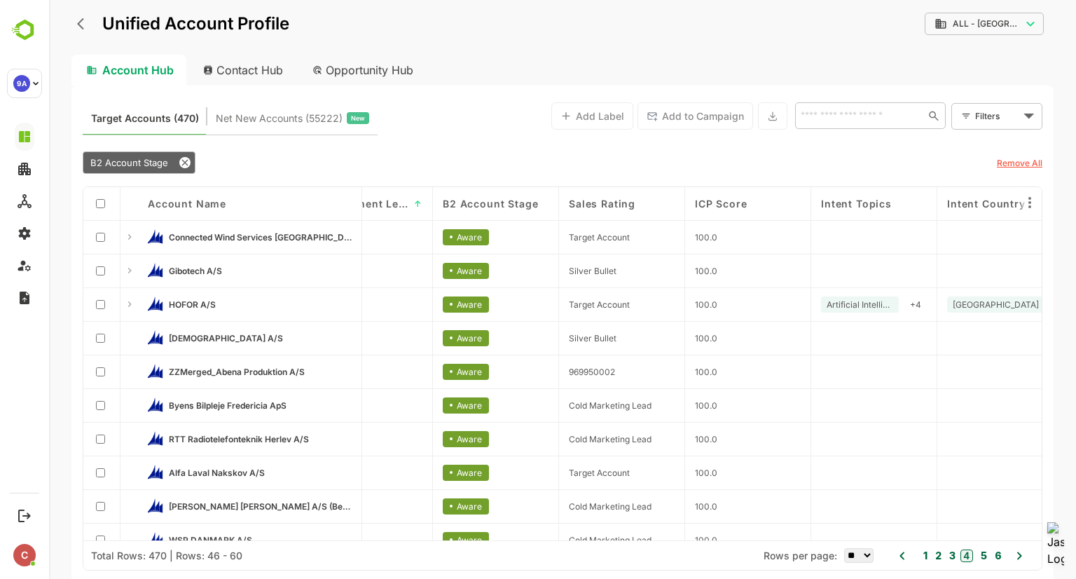
scroll to position [0, 0]
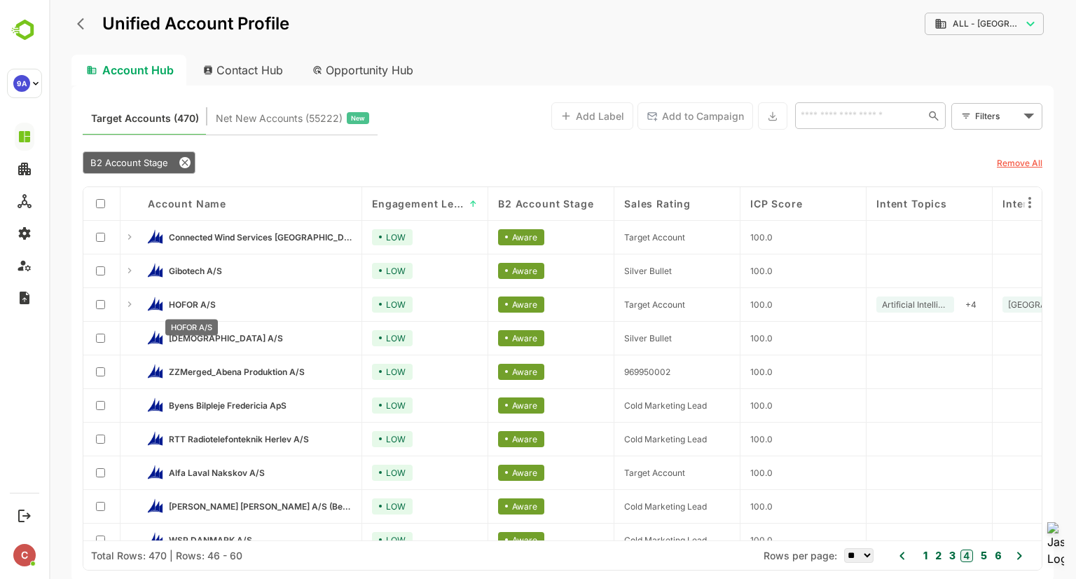
click at [193, 306] on span "HOFOR A/S" at bounding box center [192, 304] width 47 height 11
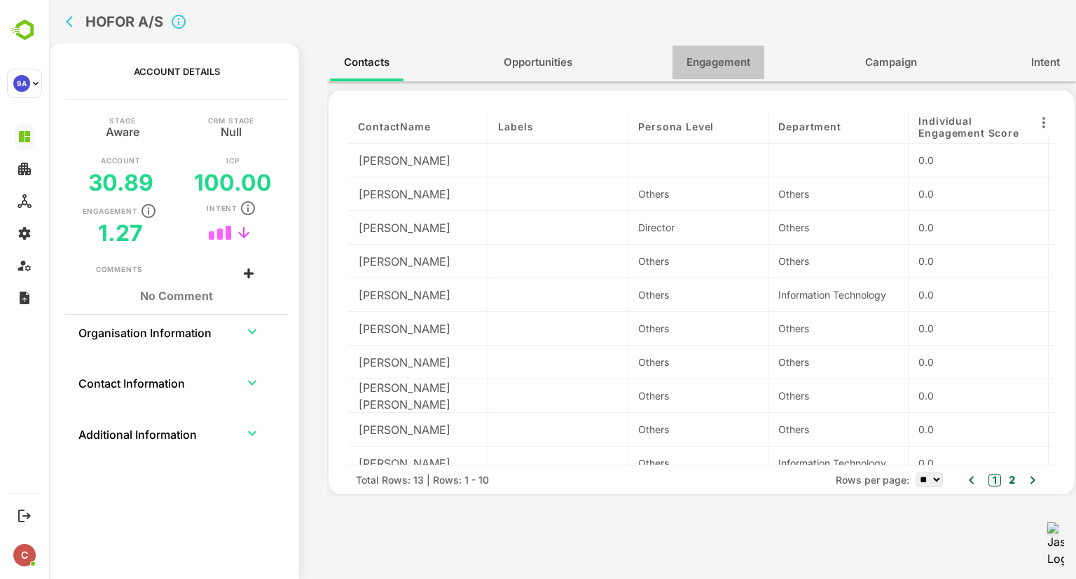
click at [731, 67] on span "Engagement" at bounding box center [719, 62] width 64 height 18
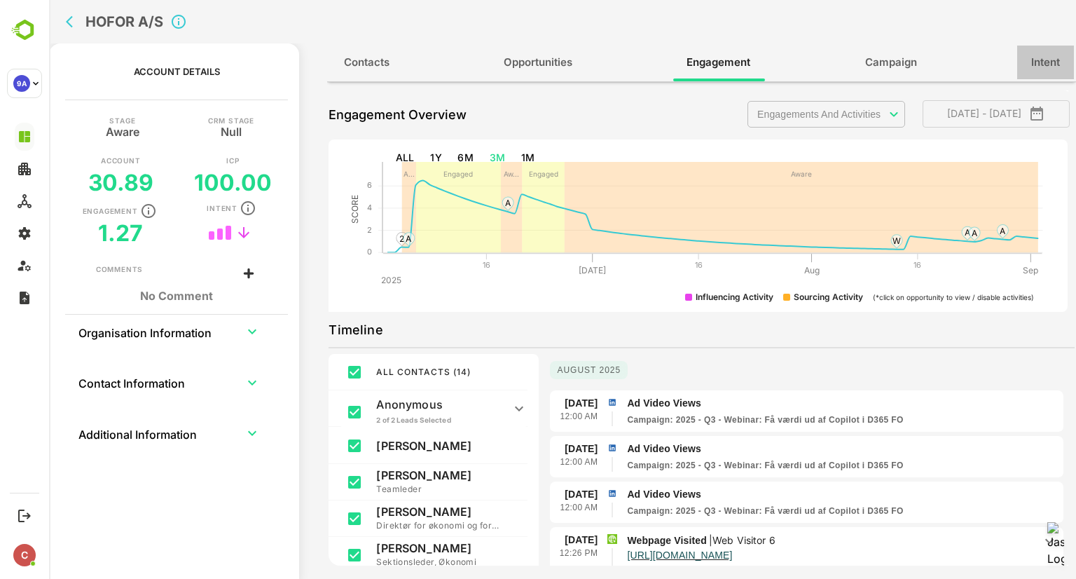
click at [1031, 76] on button "Intent" at bounding box center [1045, 63] width 57 height 34
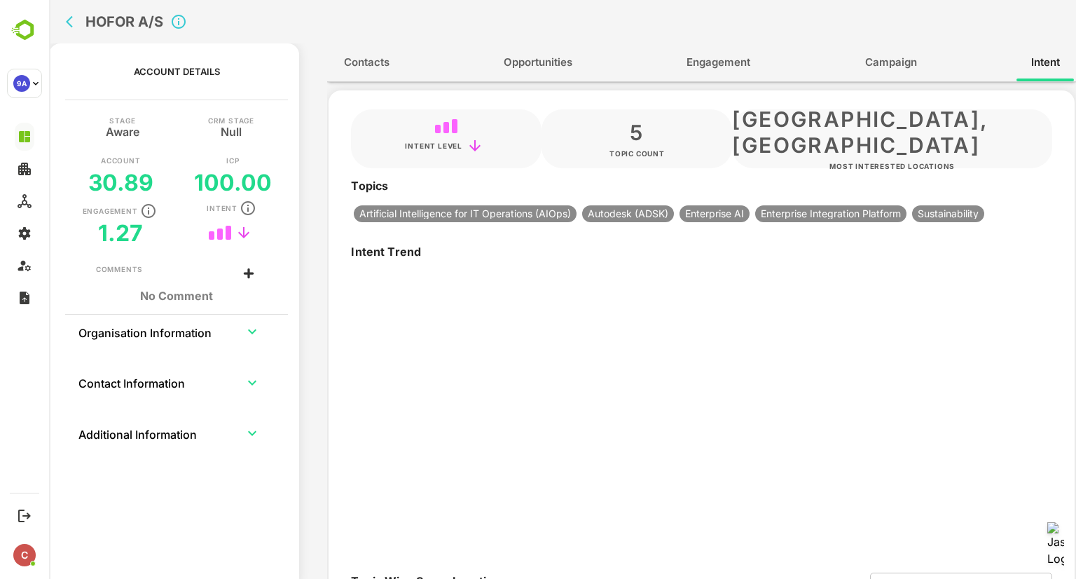
type input "**********"
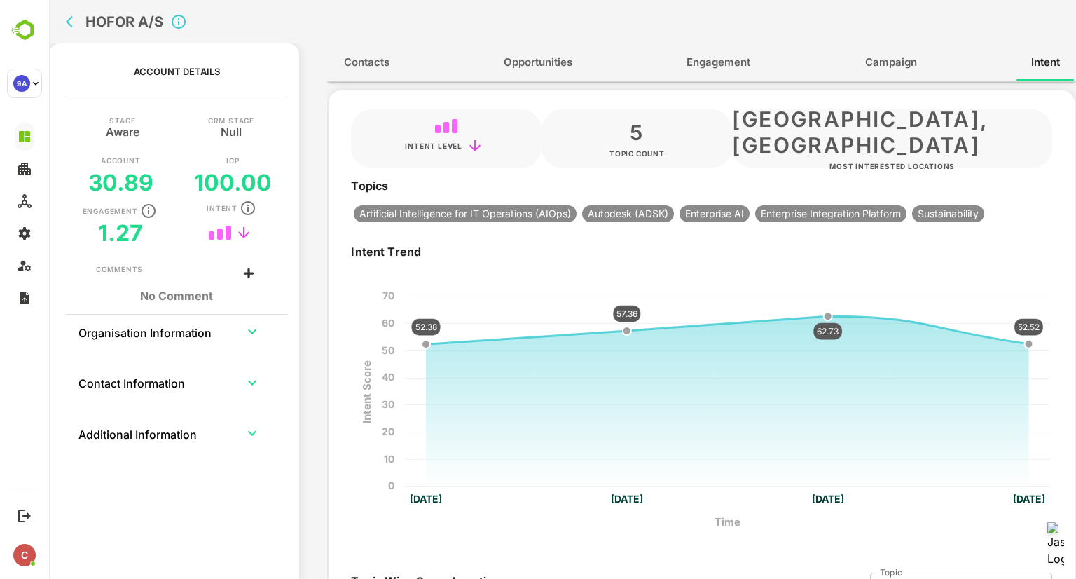
click at [712, 64] on span "Engagement" at bounding box center [719, 62] width 64 height 18
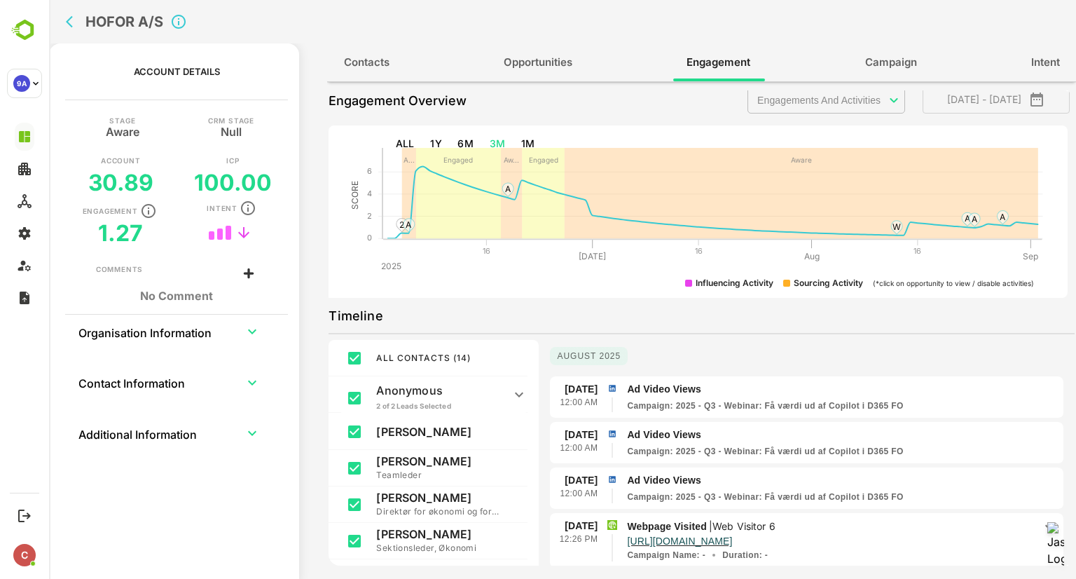
scroll to position [14, 0]
click at [74, 26] on icon "back" at bounding box center [73, 22] width 14 height 14
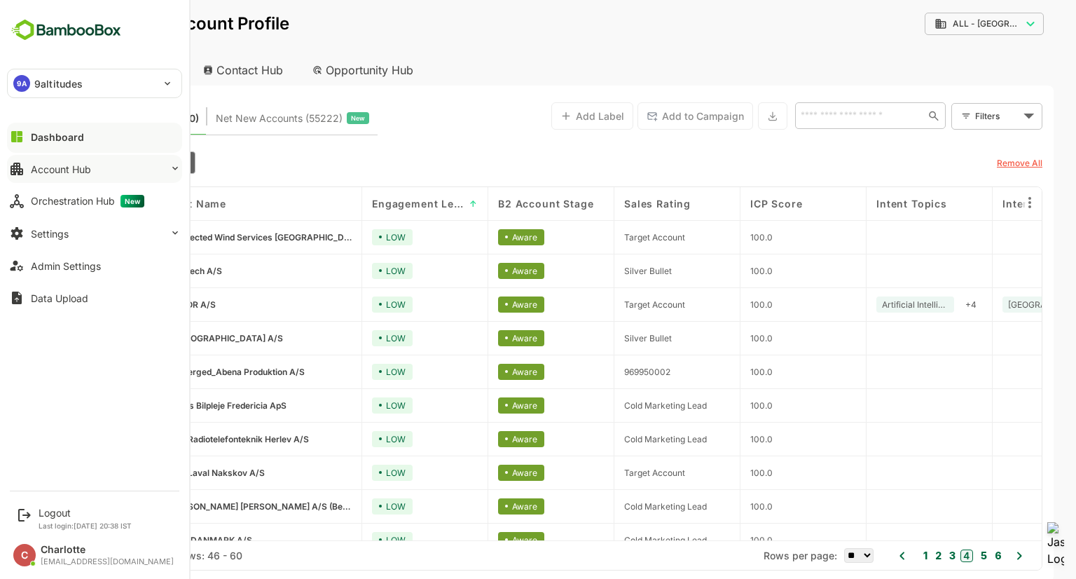
click at [40, 171] on div "Account Hub" at bounding box center [61, 169] width 60 height 12
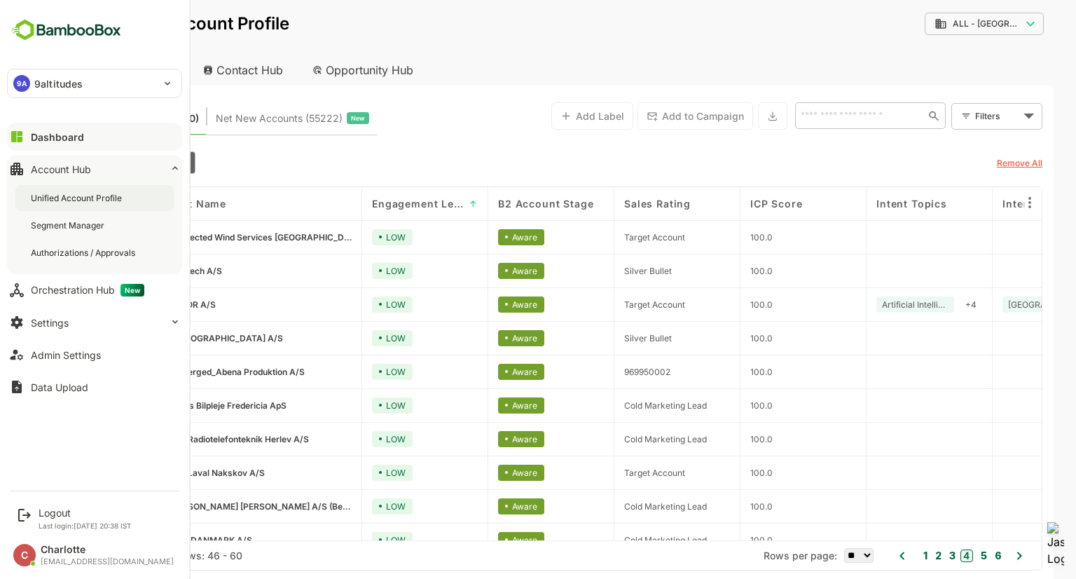
click at [52, 194] on div "Unified Account Profile" at bounding box center [78, 198] width 94 height 12
click at [43, 139] on div "Dashboard" at bounding box center [56, 137] width 50 height 12
